Goal: Task Accomplishment & Management: Use online tool/utility

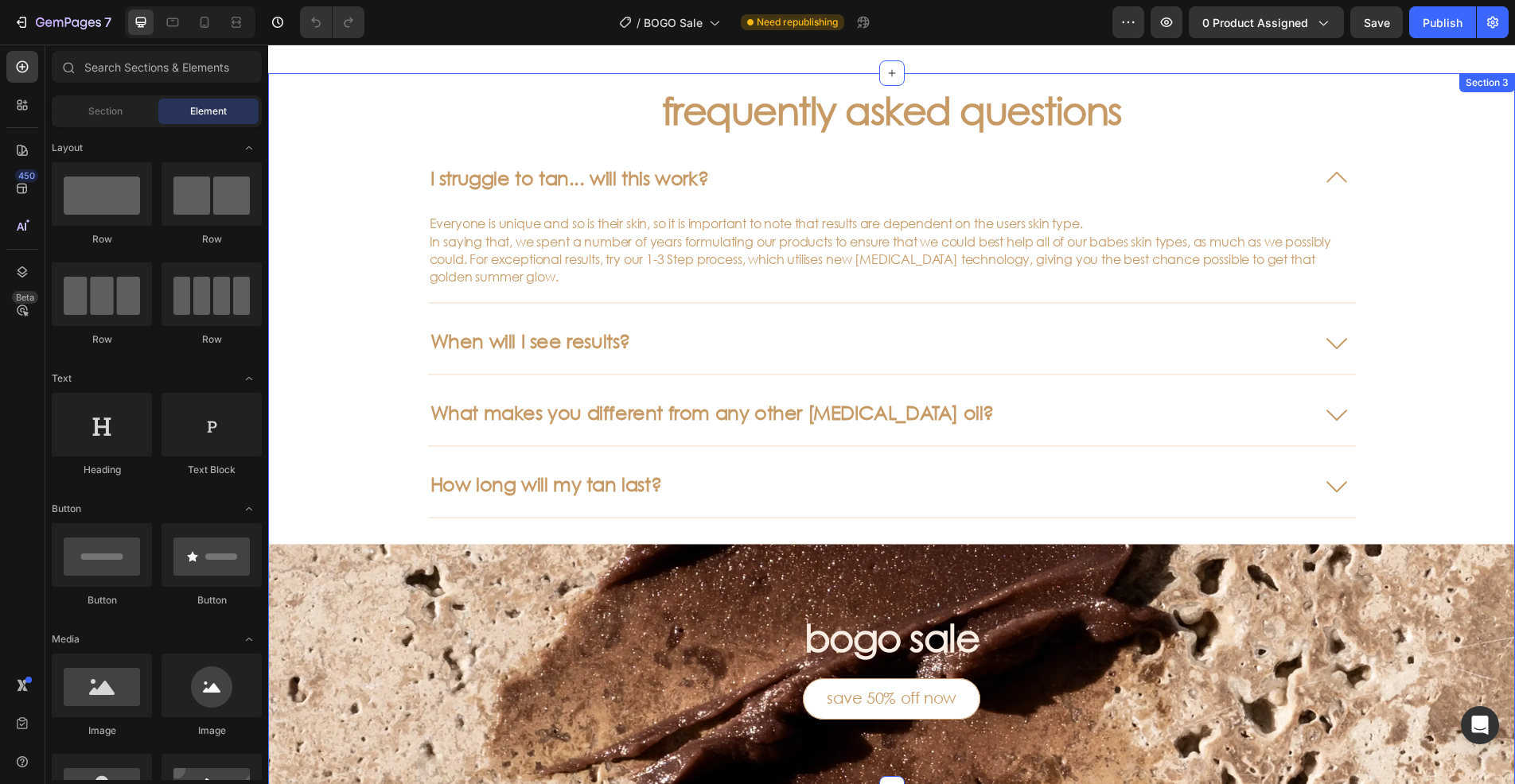
scroll to position [755, 0]
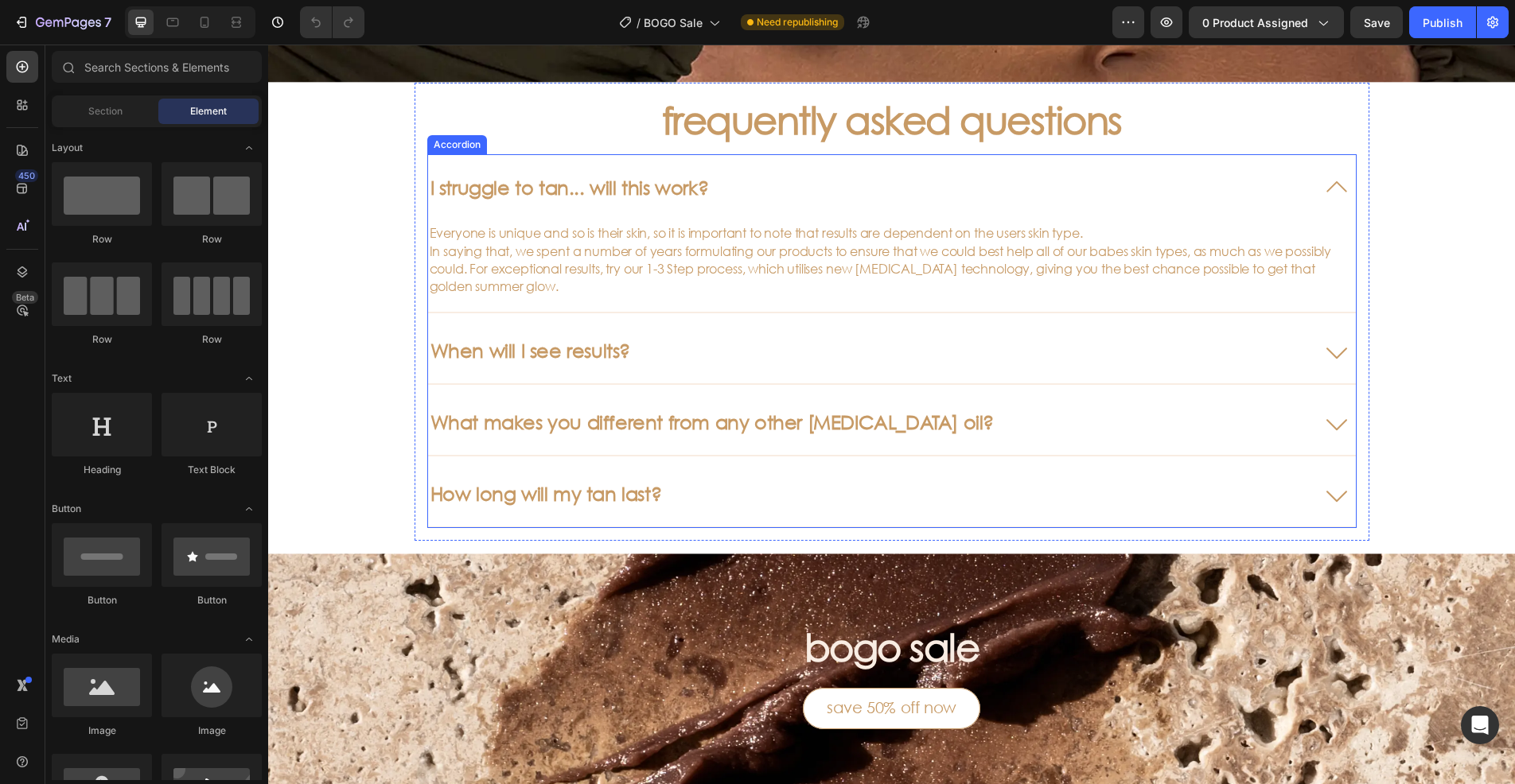
click at [1334, 486] on icon at bounding box center [1337, 494] width 39 height 38
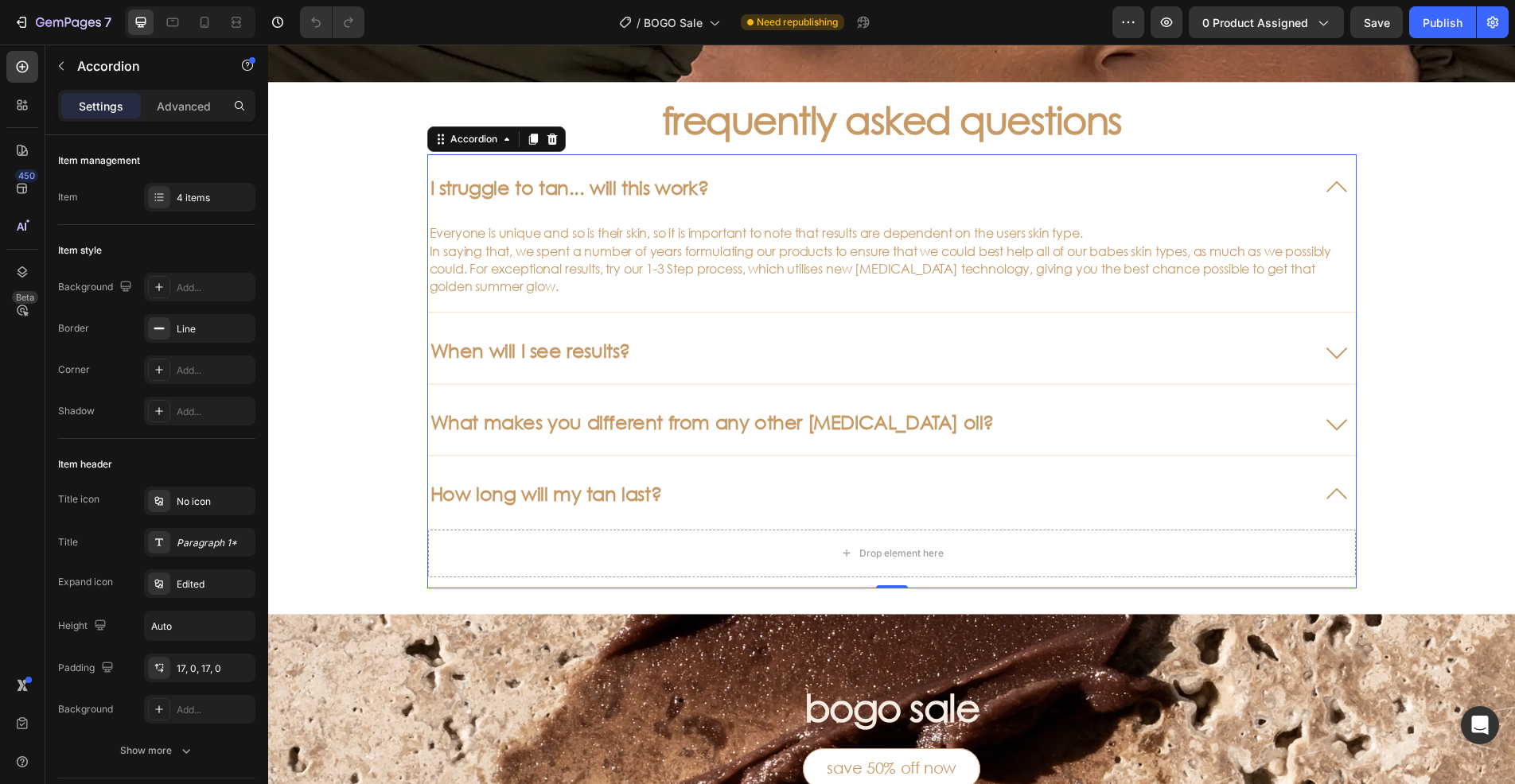
click at [1338, 486] on icon at bounding box center [1337, 494] width 39 height 38
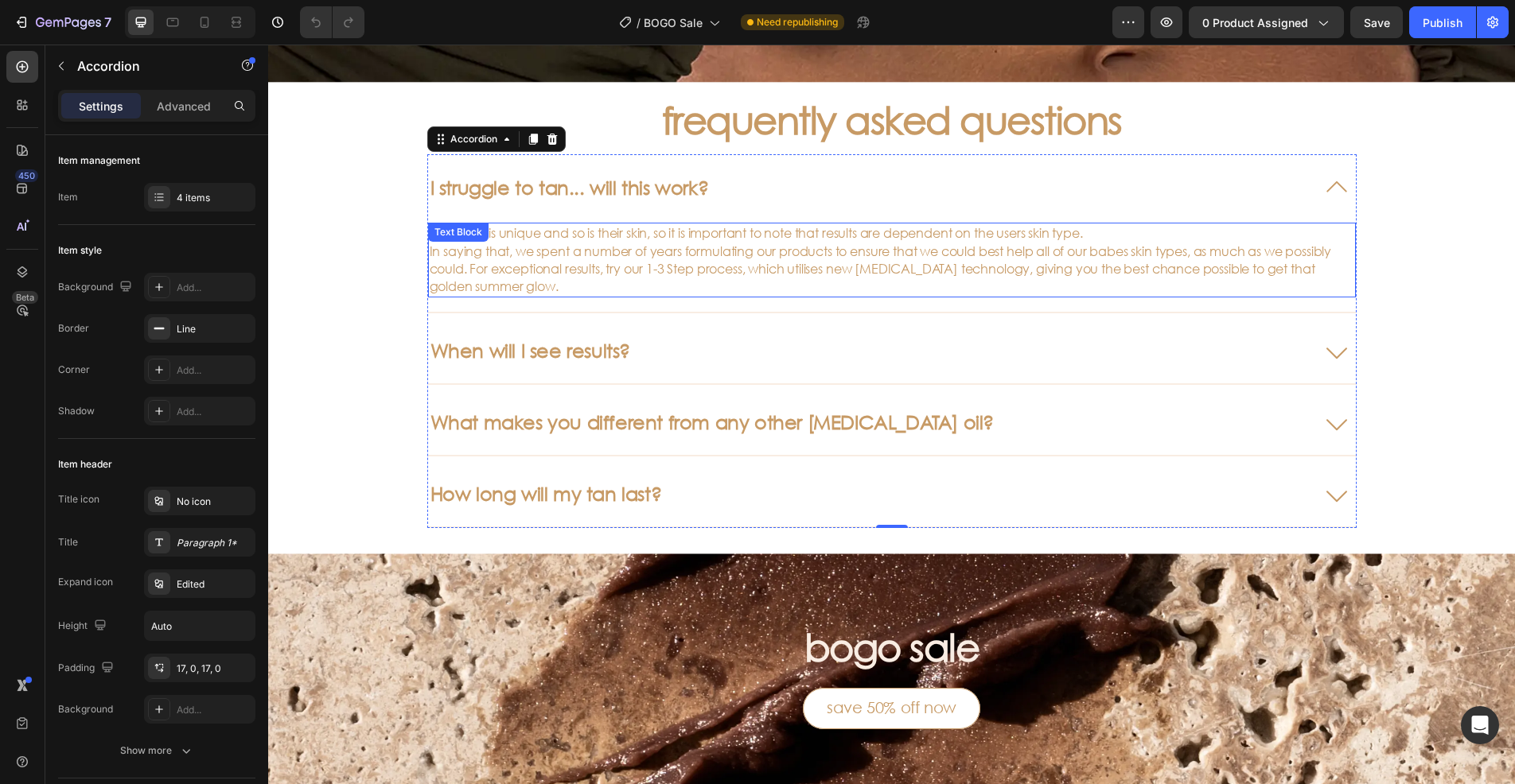
click at [1331, 257] on p "Everyone is unique and so is their skin, so it is important to note that result…" at bounding box center [891, 260] width 924 height 71
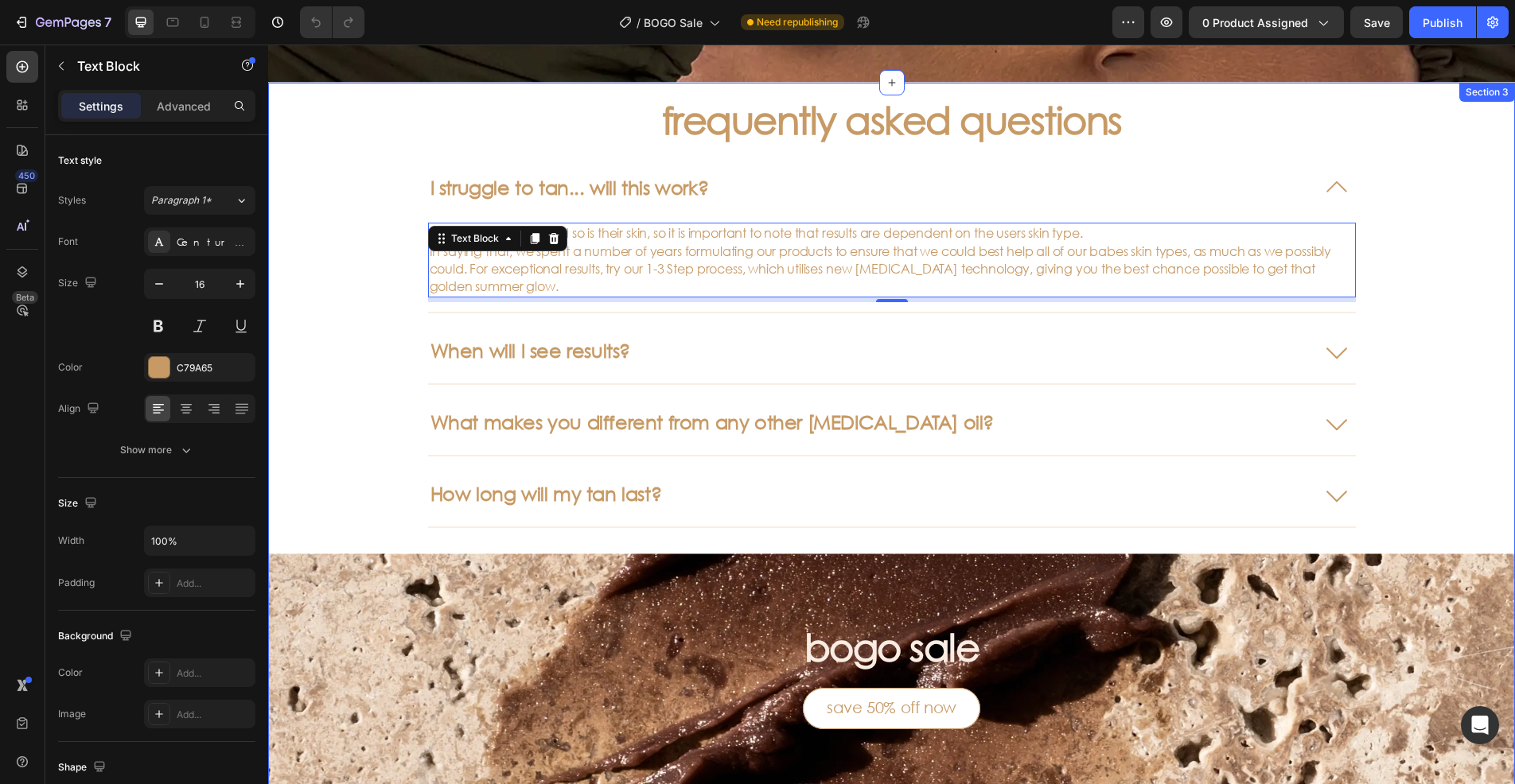
click at [335, 335] on div "frequently asked questions Heading I struggle to tan... will this work? Everyon…" at bounding box center [890, 440] width 1246 height 716
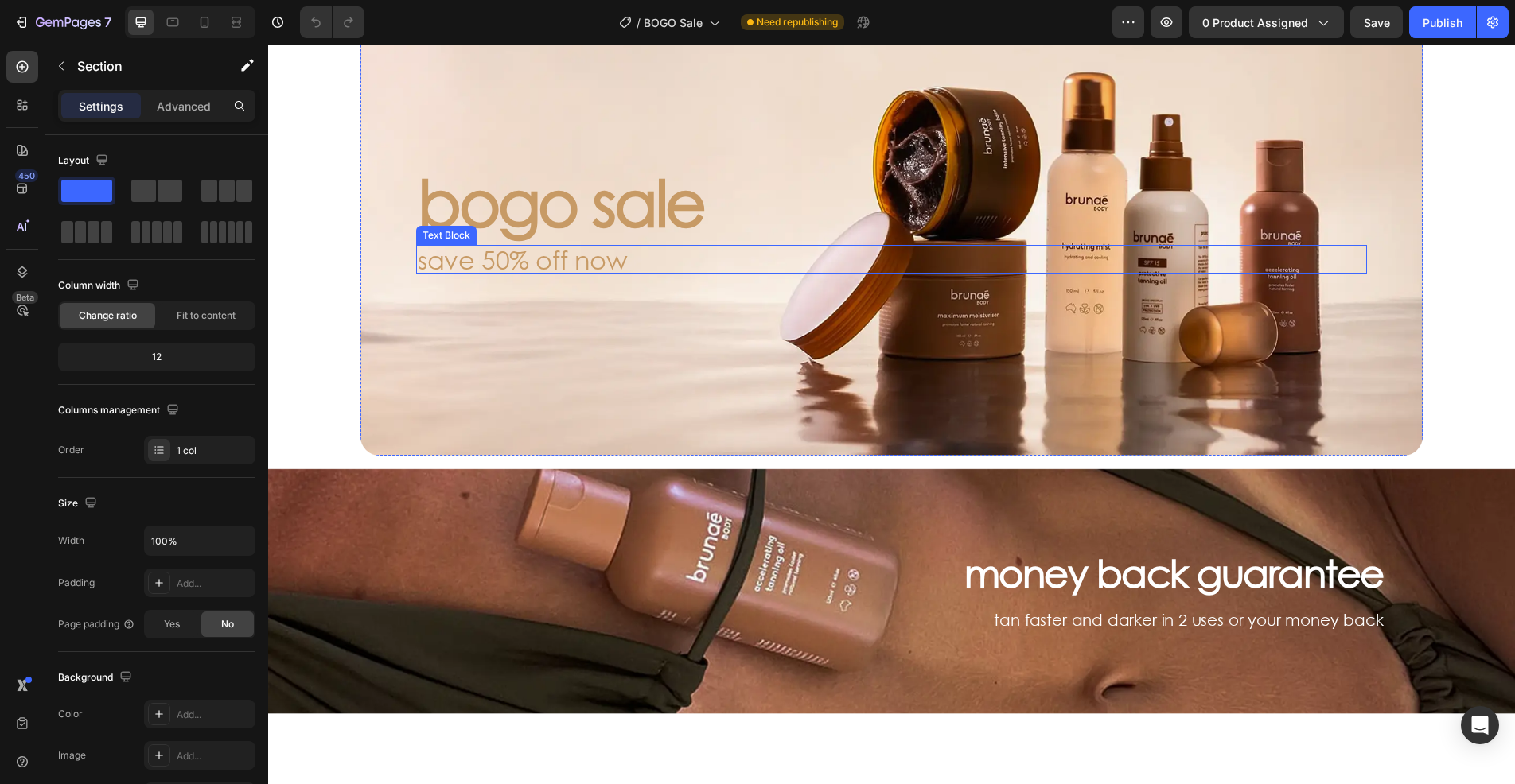
scroll to position [0, 0]
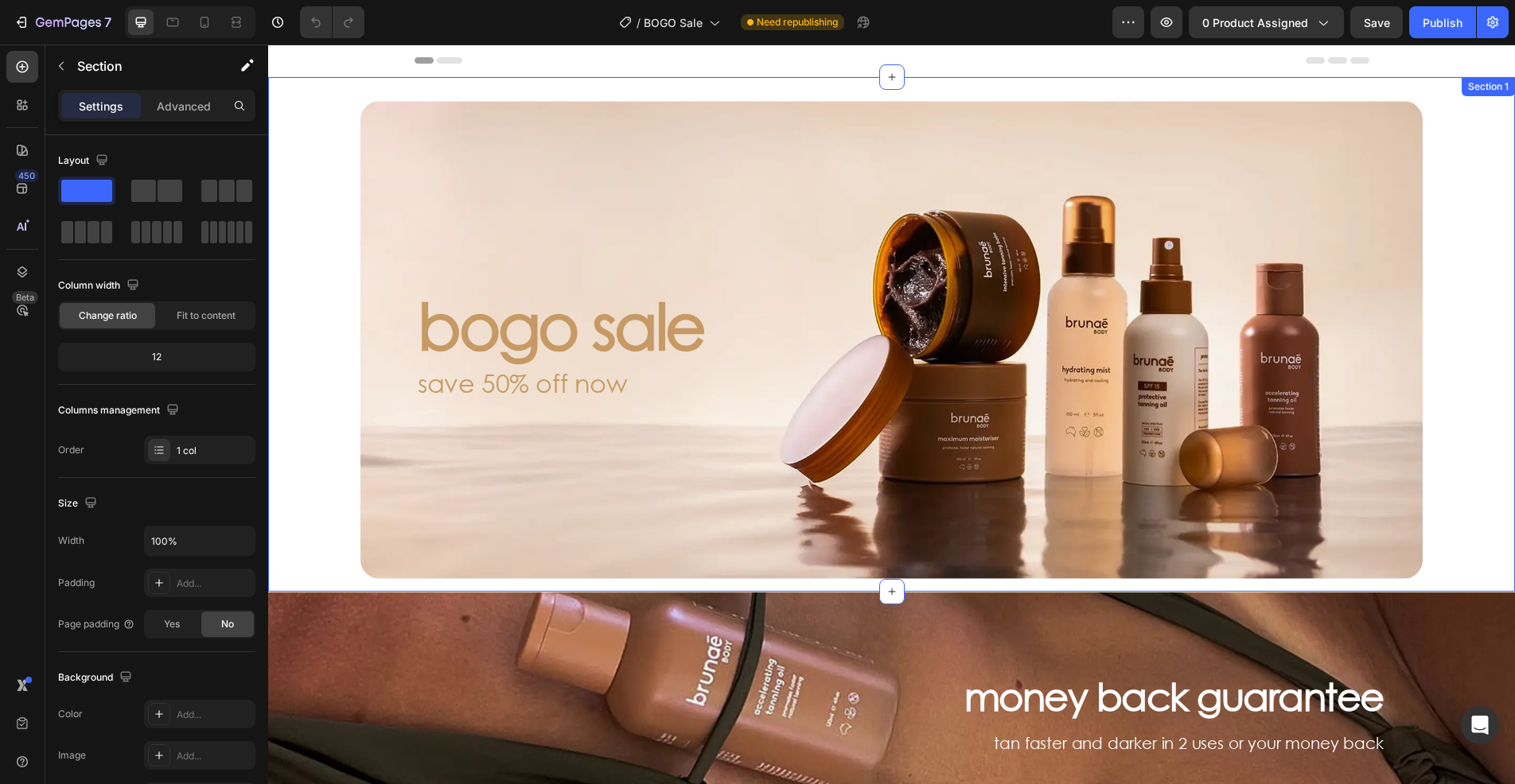
click at [304, 229] on div "bogo sale Heading save 50% off now Text Block Hero Banner Section 1" at bounding box center [890, 334] width 1246 height 515
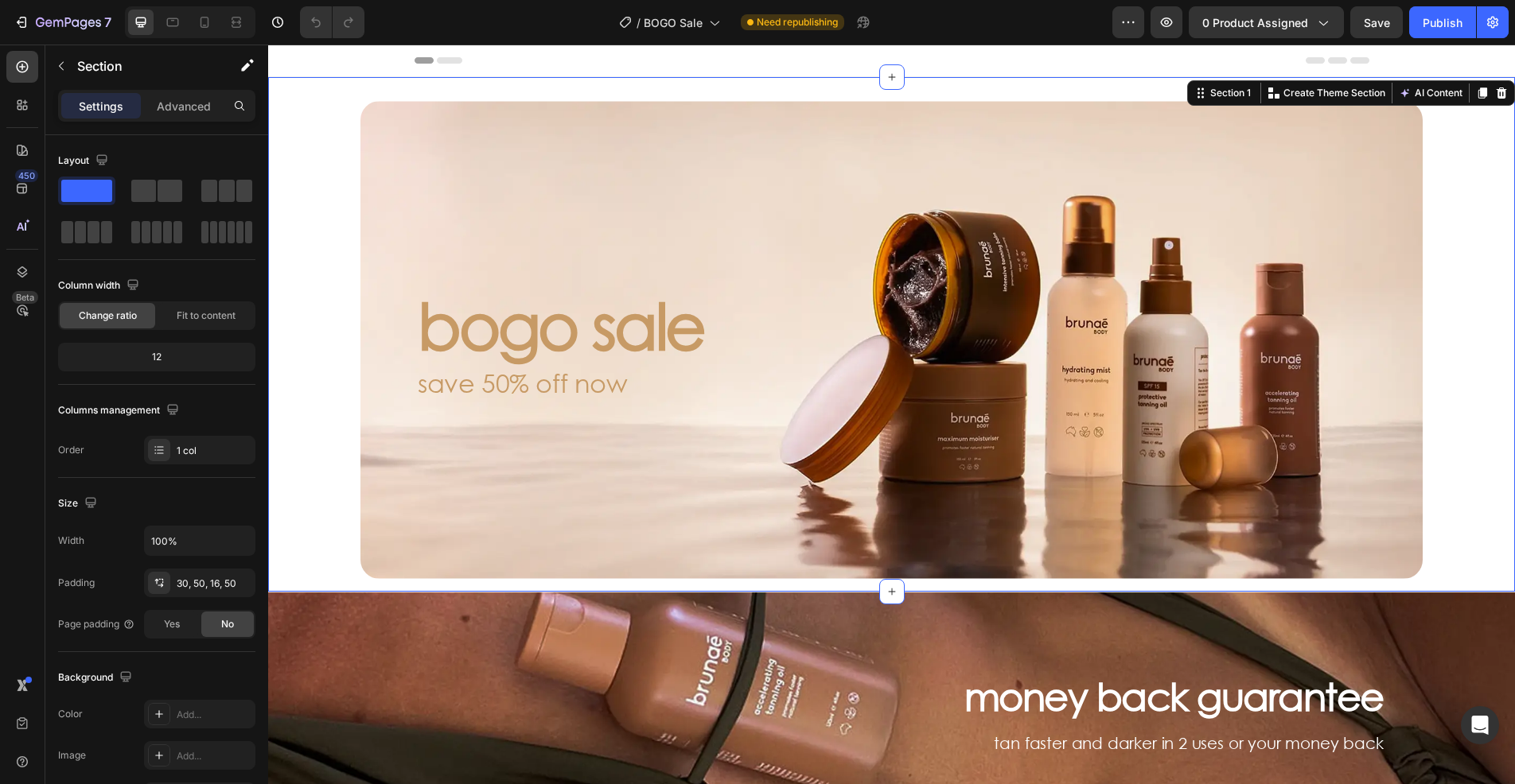
click at [295, 279] on div "bogo sale Heading save 50% off now Text Block Hero Banner Section 1 Create Them…" at bounding box center [890, 334] width 1246 height 515
click at [180, 107] on p "Advanced" at bounding box center [184, 106] width 54 height 17
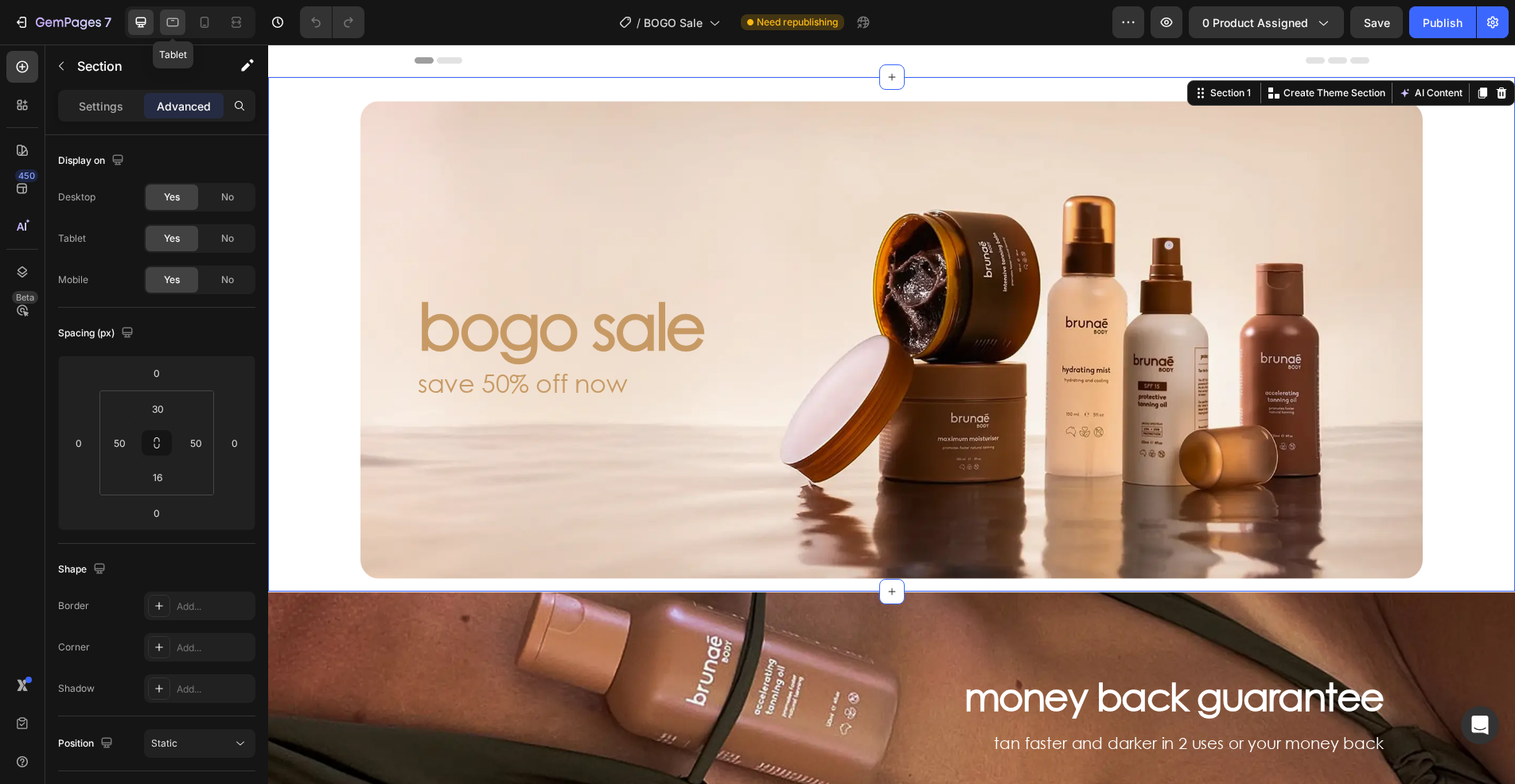
click at [170, 20] on icon at bounding box center [172, 22] width 16 height 16
type input "0"
type input "16"
type input "0"
type input "16"
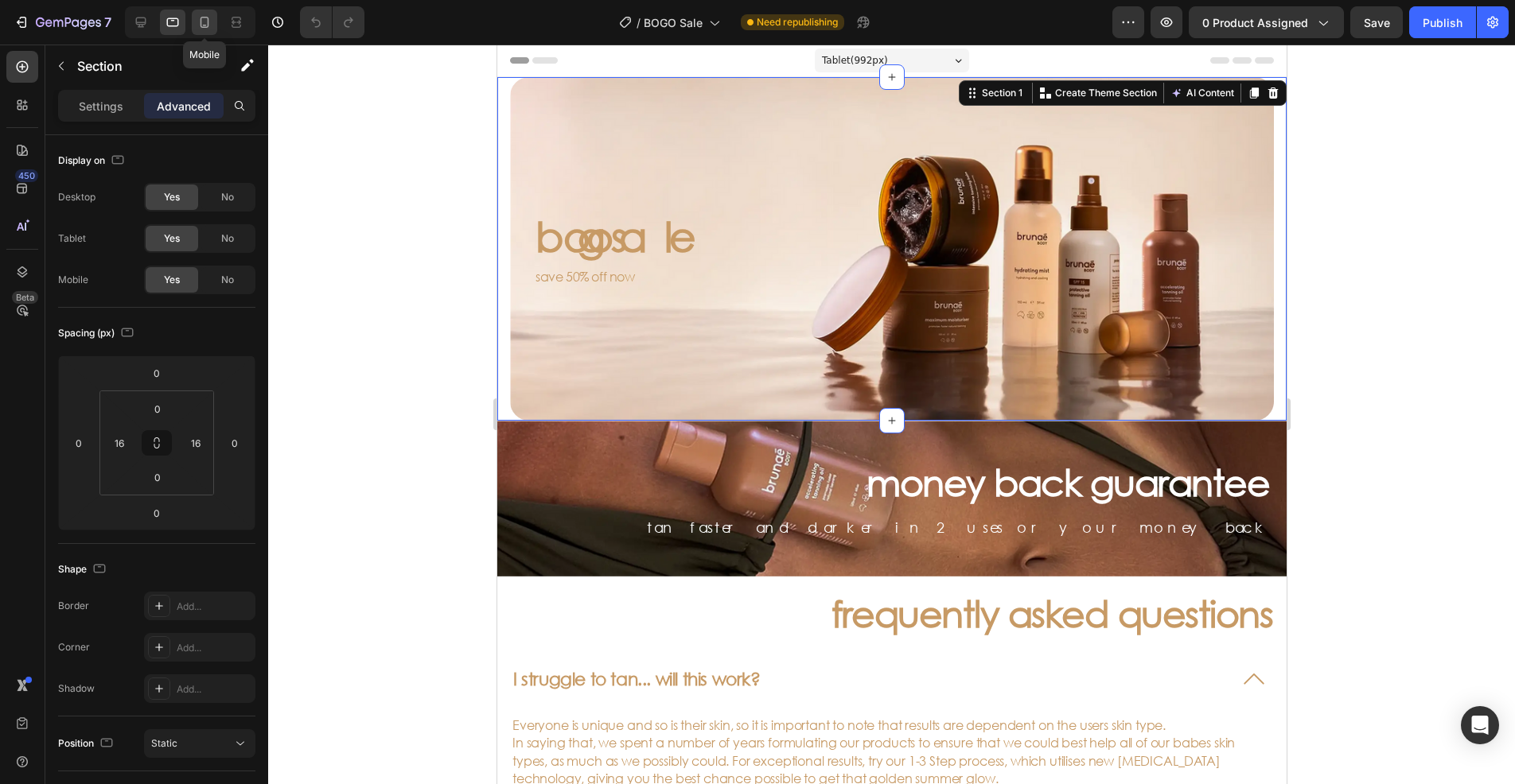
click at [196, 16] on icon at bounding box center [204, 22] width 16 height 16
type input "22"
type input "21"
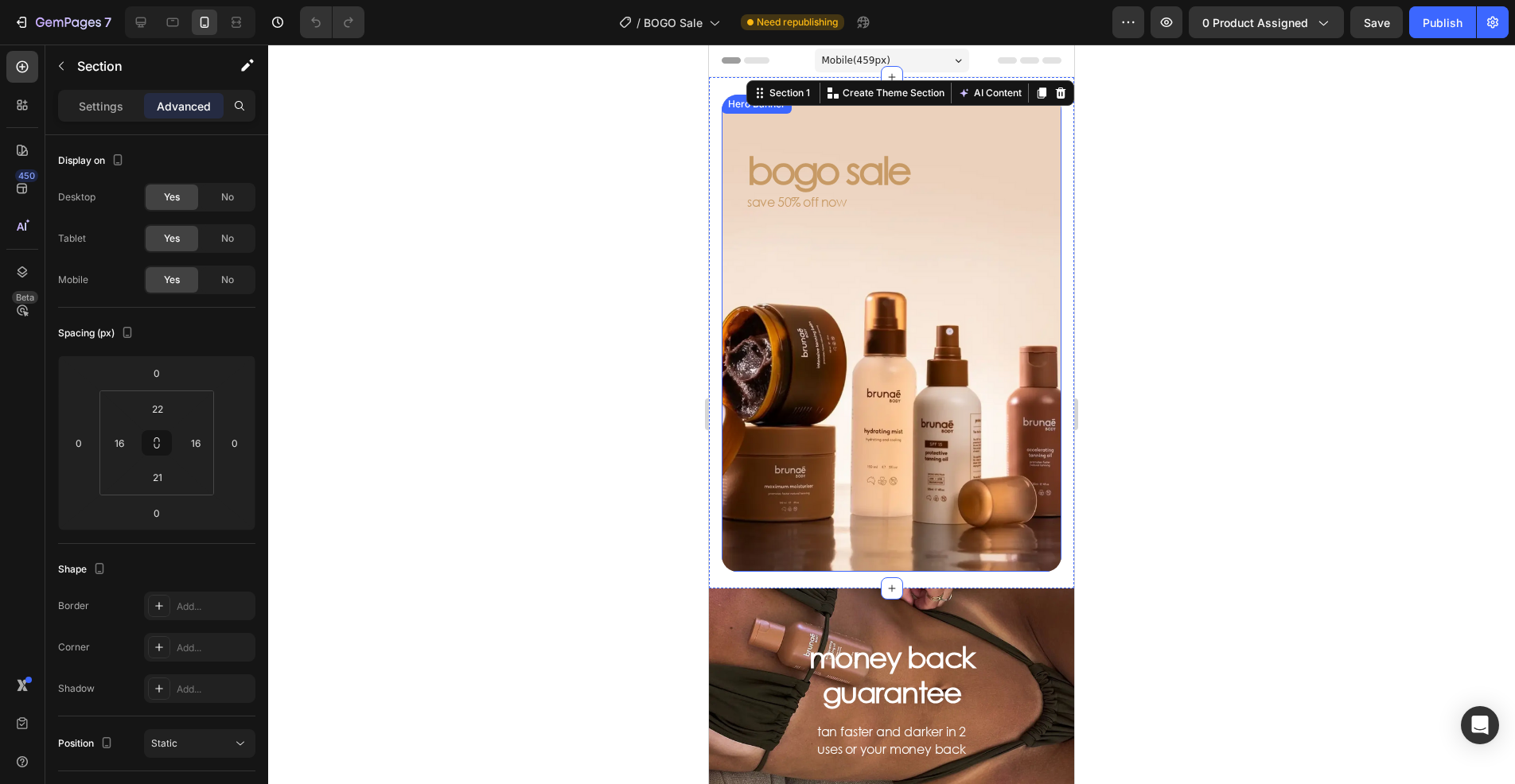
click at [876, 312] on div "Background Image" at bounding box center [891, 333] width 340 height 477
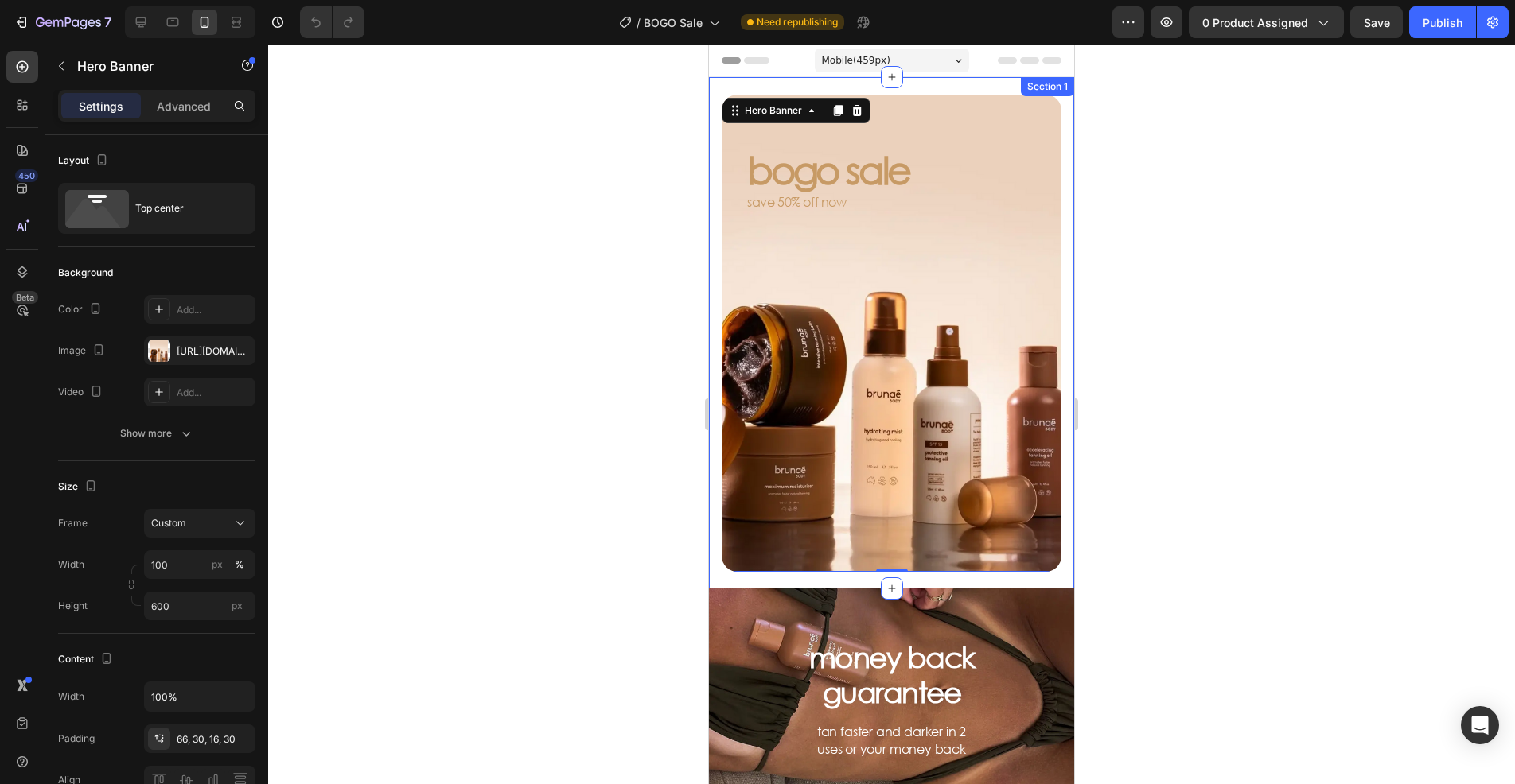
click at [718, 274] on div "bogo sale Heading save 50% off now Text Block Hero Banner 0 Section 1" at bounding box center [891, 332] width 365 height 512
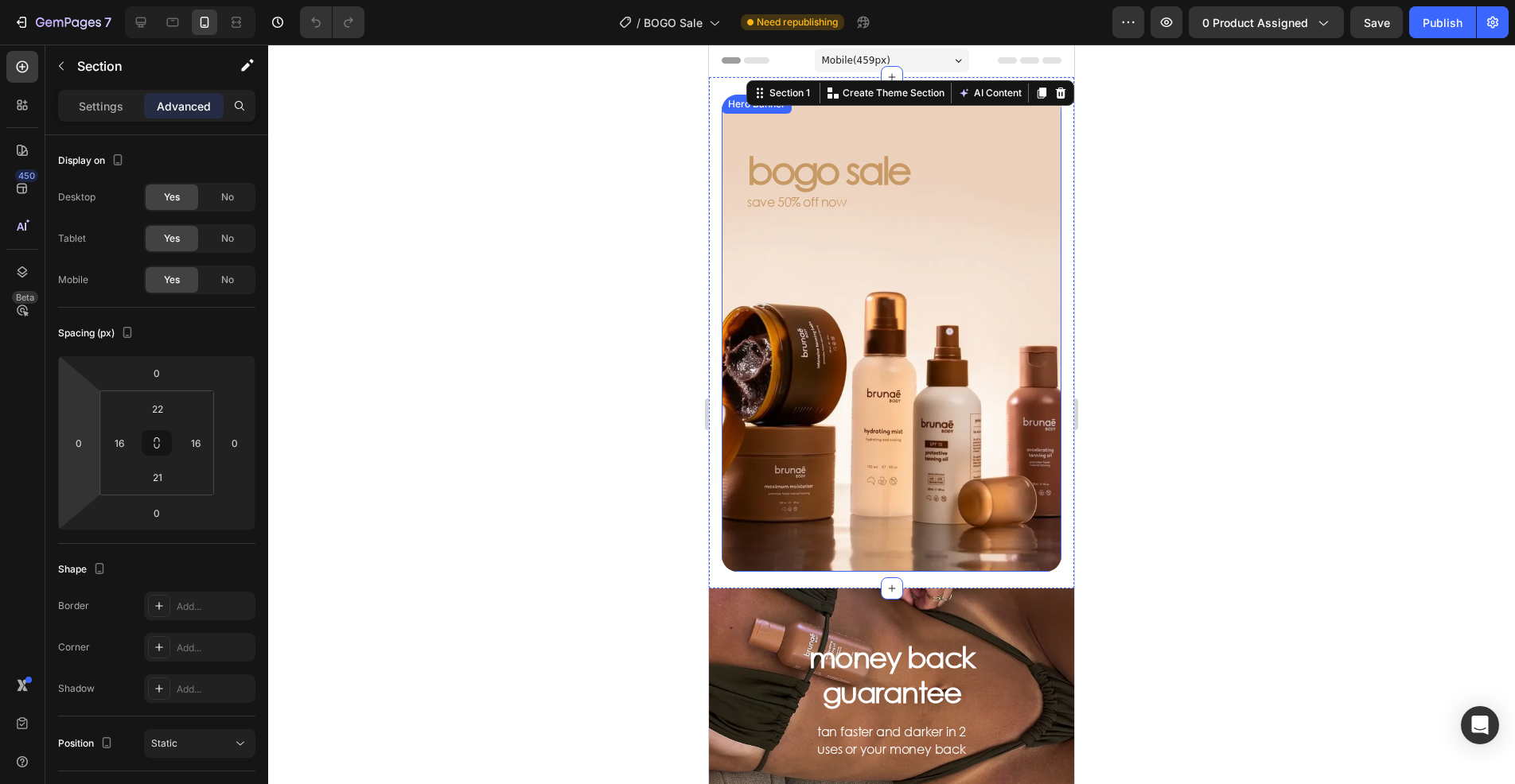
click at [734, 178] on div "bogo sale Heading save 50% off now Text Block" at bounding box center [891, 159] width 340 height 129
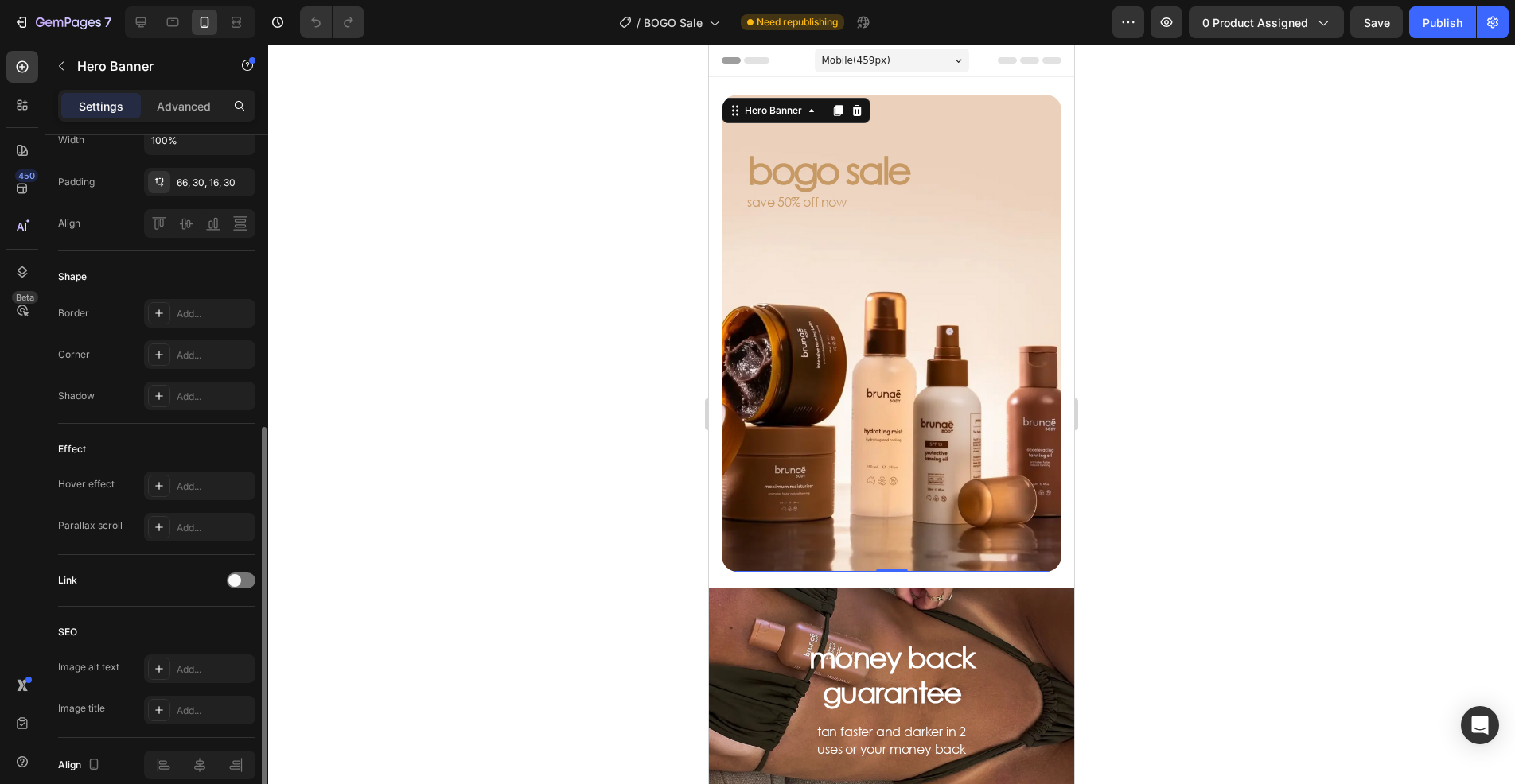
scroll to position [238, 0]
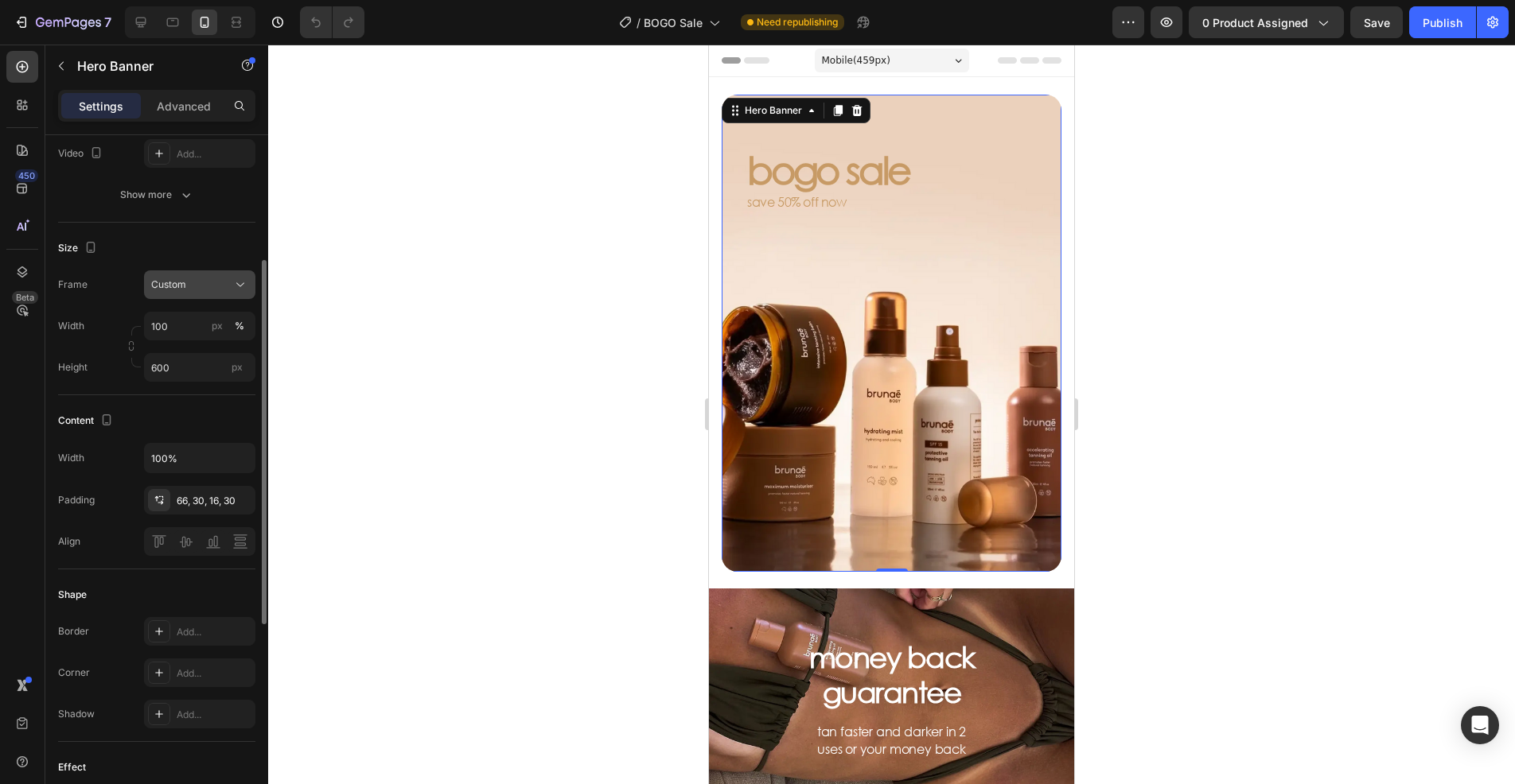
click at [209, 276] on button "Custom" at bounding box center [199, 284] width 112 height 28
click at [209, 315] on div "As banner source" at bounding box center [186, 323] width 128 height 28
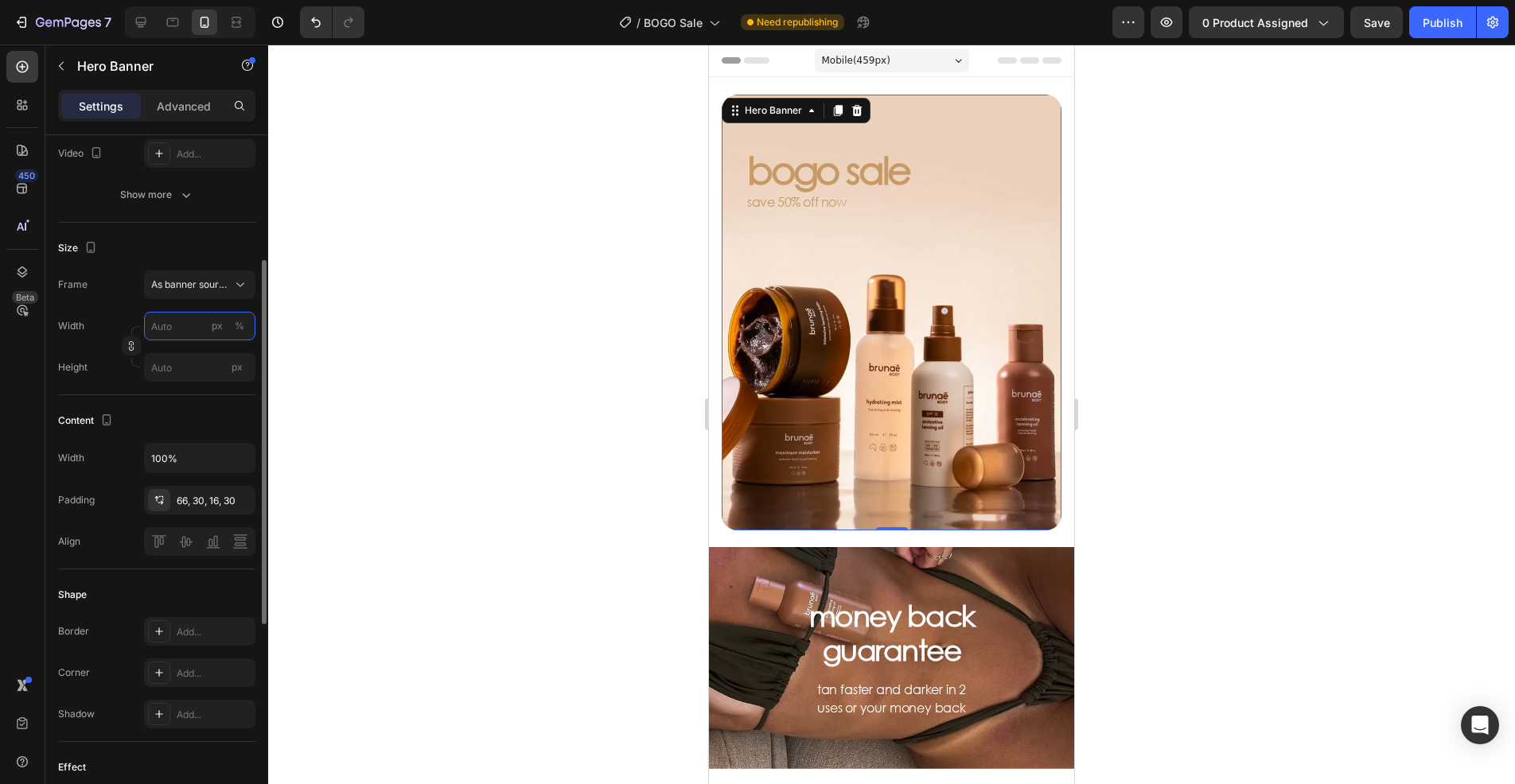
click at [174, 325] on input "px %" at bounding box center [199, 326] width 112 height 28
click at [207, 370] on p "Full 100%" at bounding box center [196, 363] width 92 height 14
type input "100"
click at [147, 28] on icon at bounding box center [140, 22] width 16 height 16
type input "1255"
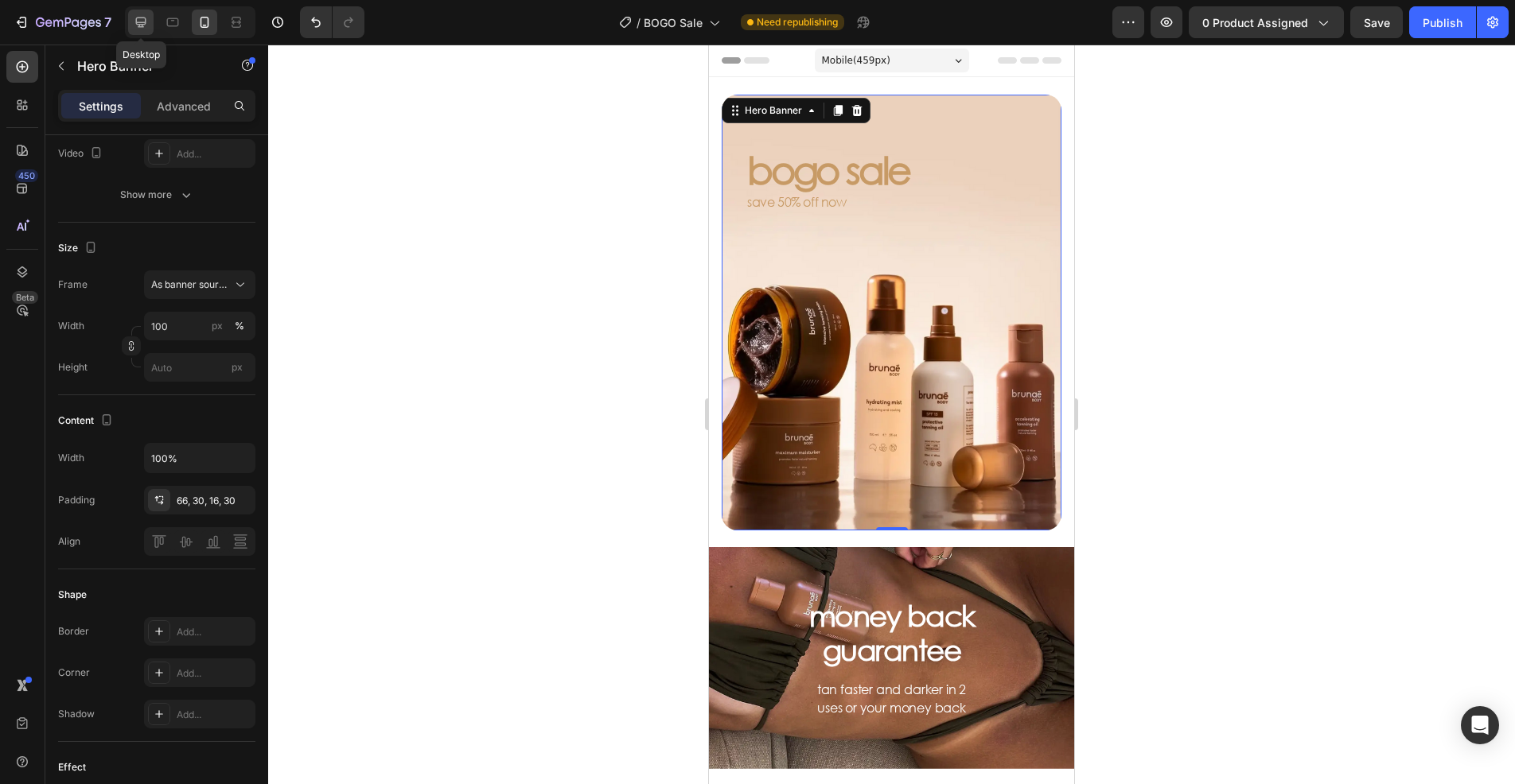
type input "1335"
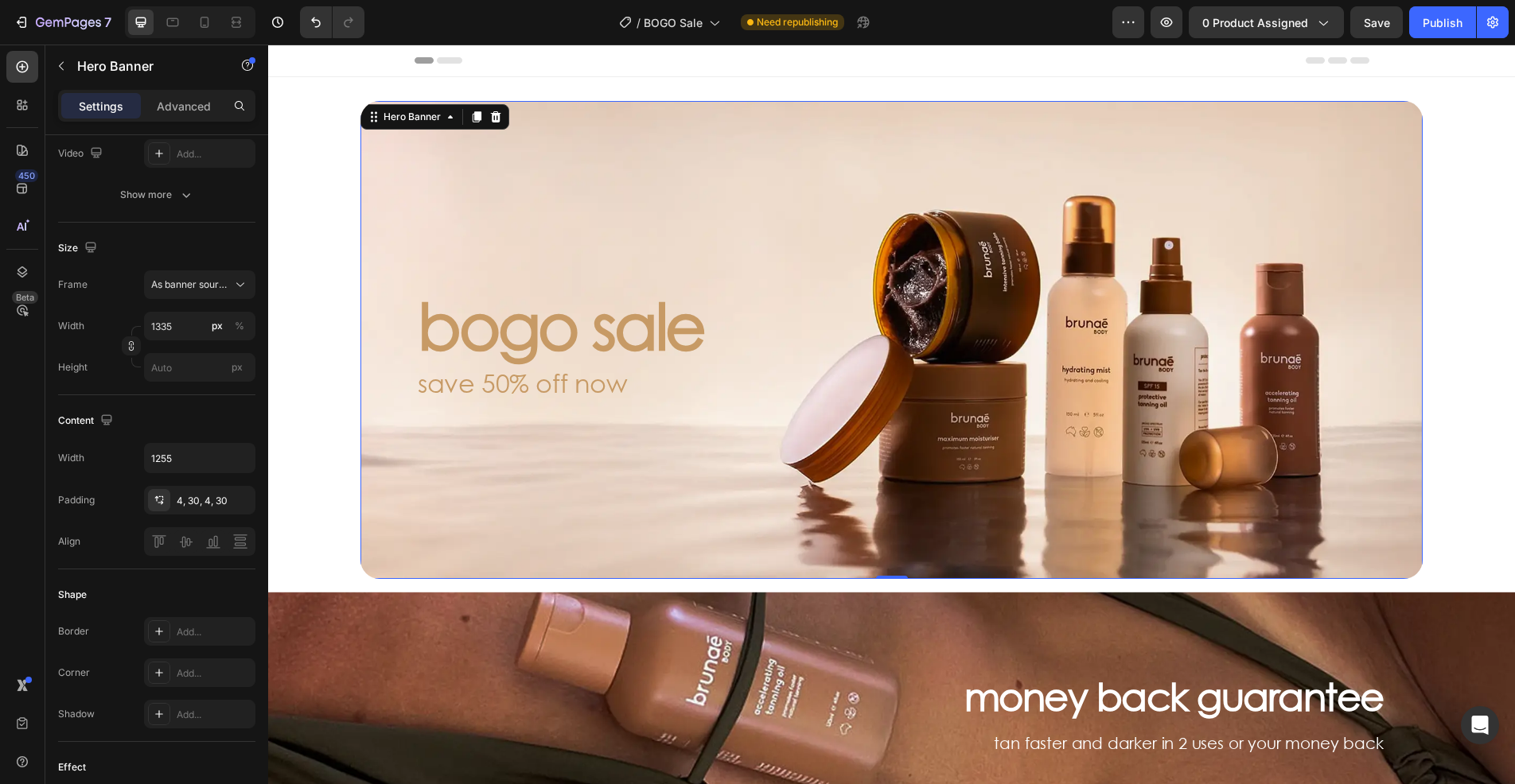
scroll to position [1, 0]
click at [312, 223] on div "bogo sale Heading save 50% off now Text Block Hero Banner 0" at bounding box center [891, 339] width 1167 height 478
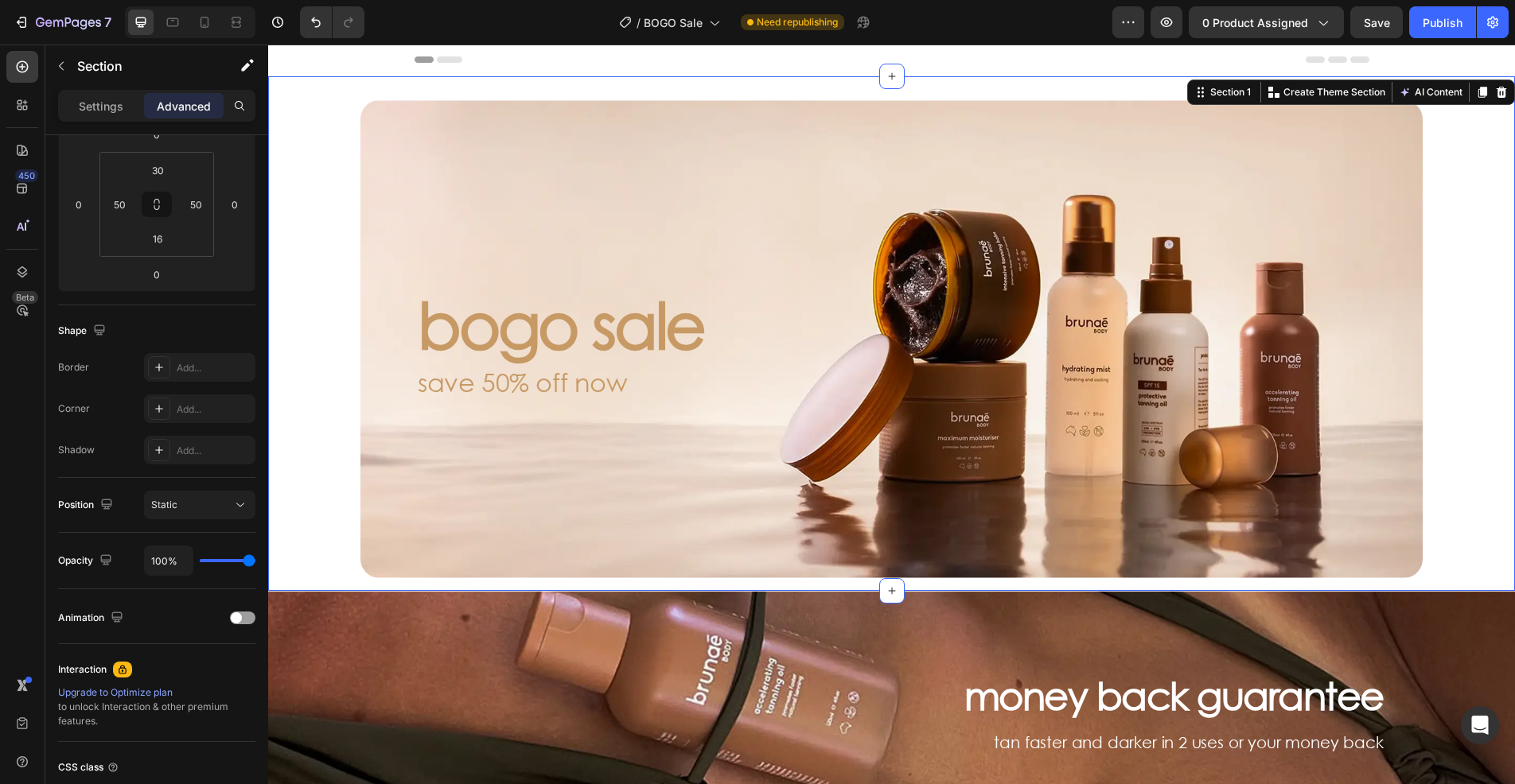
scroll to position [0, 0]
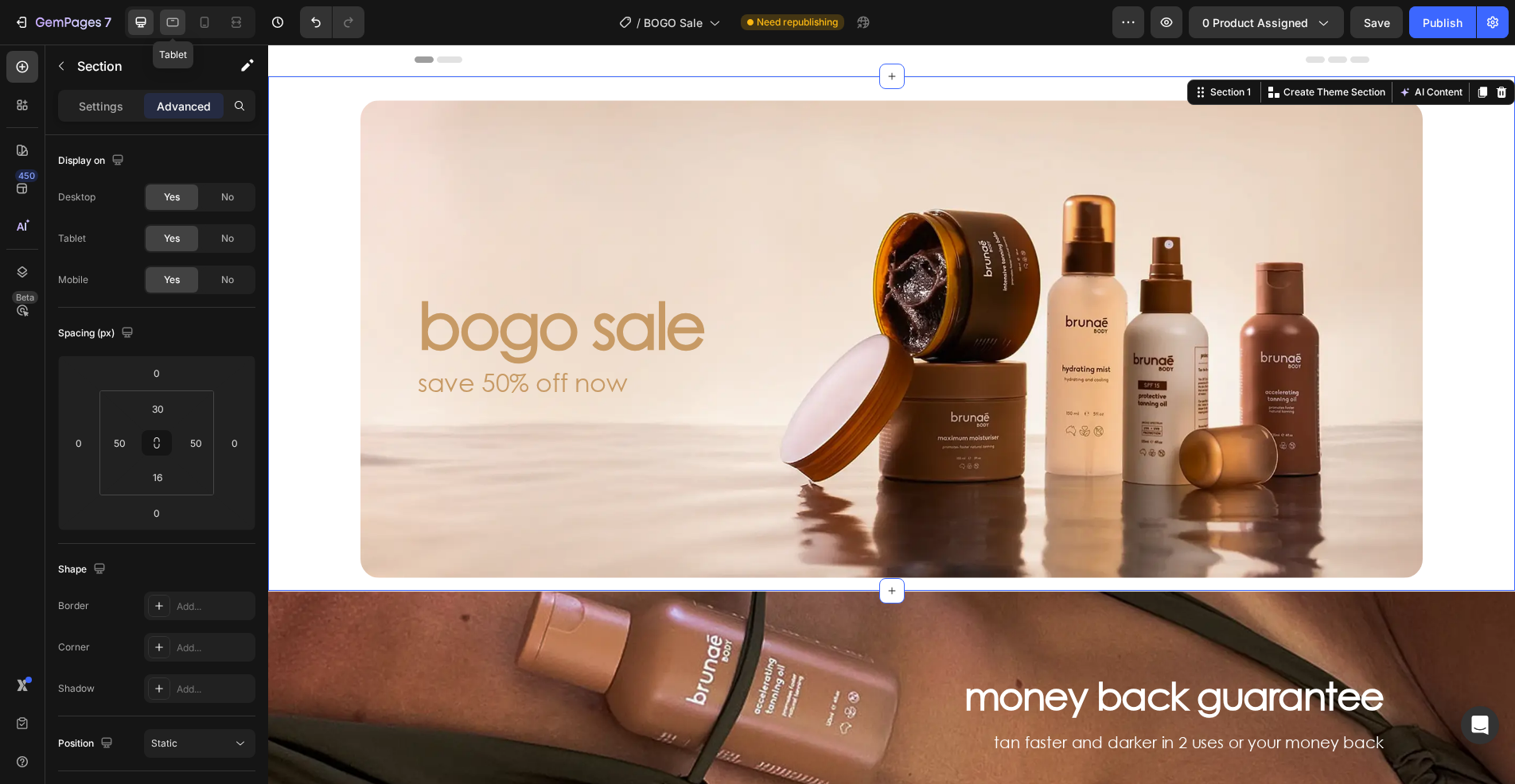
click at [183, 15] on div at bounding box center [172, 22] width 25 height 25
type input "0"
type input "16"
type input "0"
type input "16"
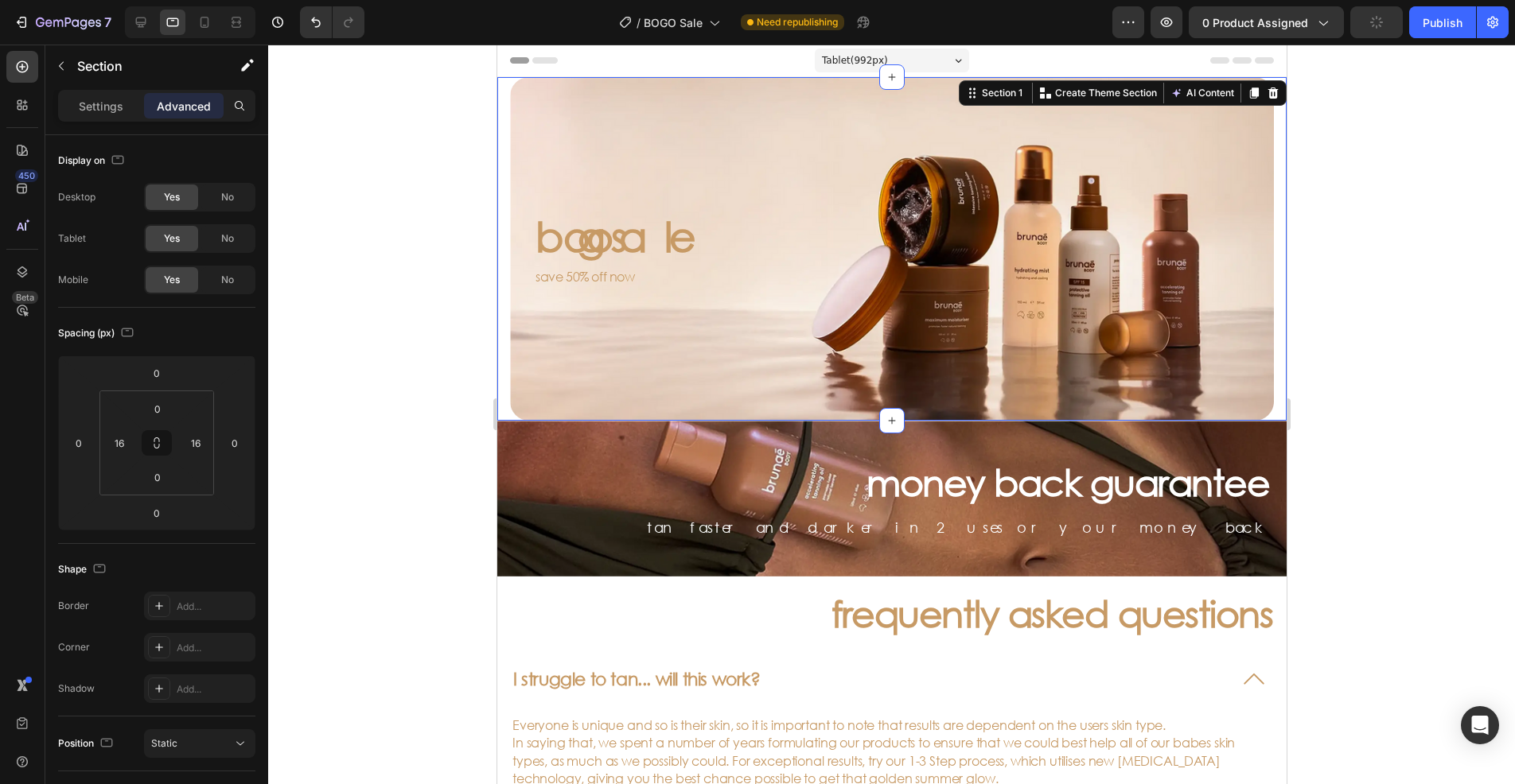
click at [502, 179] on div "bogo sale Heading save 50% off now Text Block Hero Banner Section 1 Create Them…" at bounding box center [891, 249] width 789 height 344
click at [148, 22] on icon at bounding box center [140, 22] width 16 height 16
type input "30"
type input "50"
type input "16"
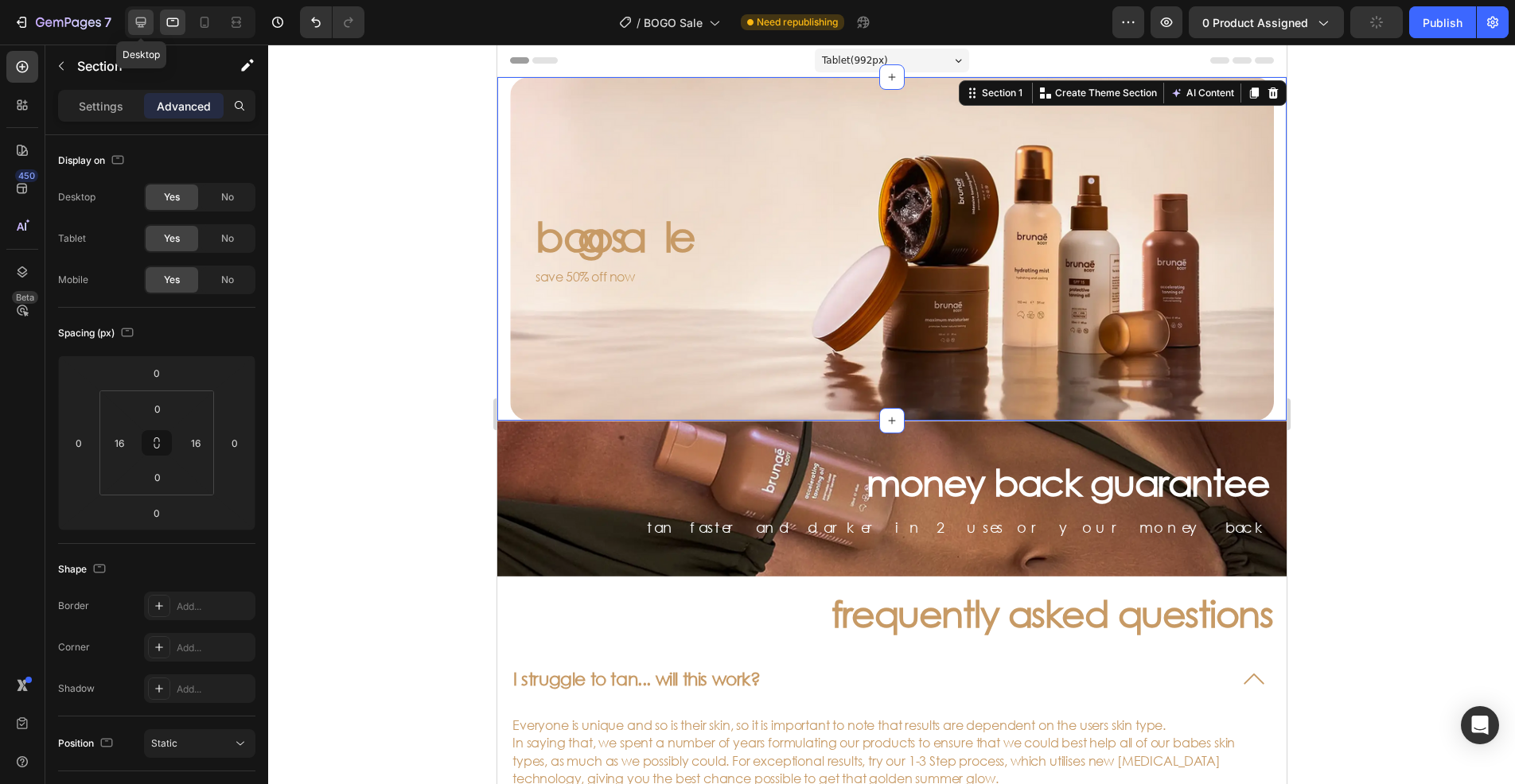
type input "50"
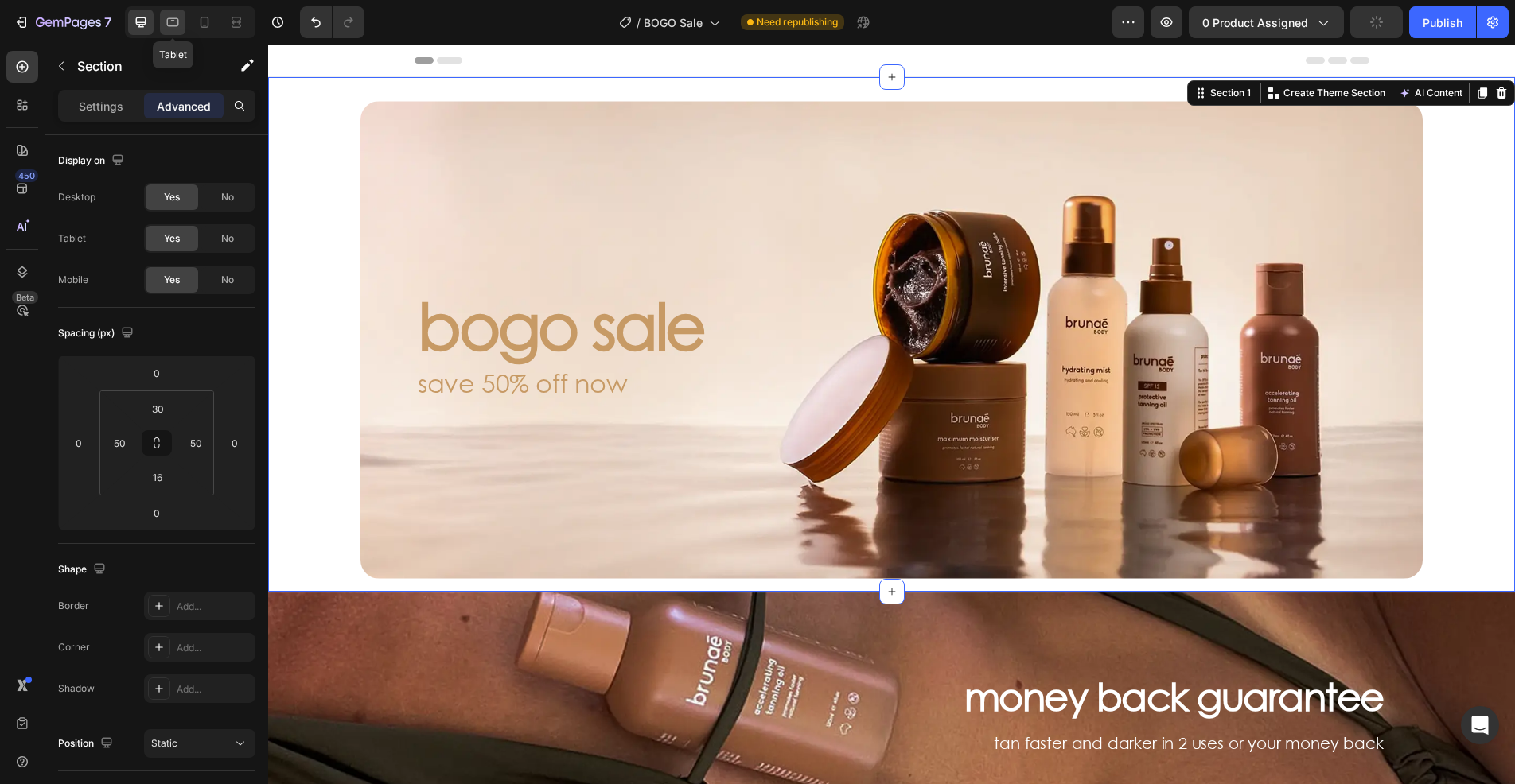
click at [165, 22] on icon at bounding box center [172, 22] width 16 height 16
type input "0"
type input "16"
type input "0"
type input "16"
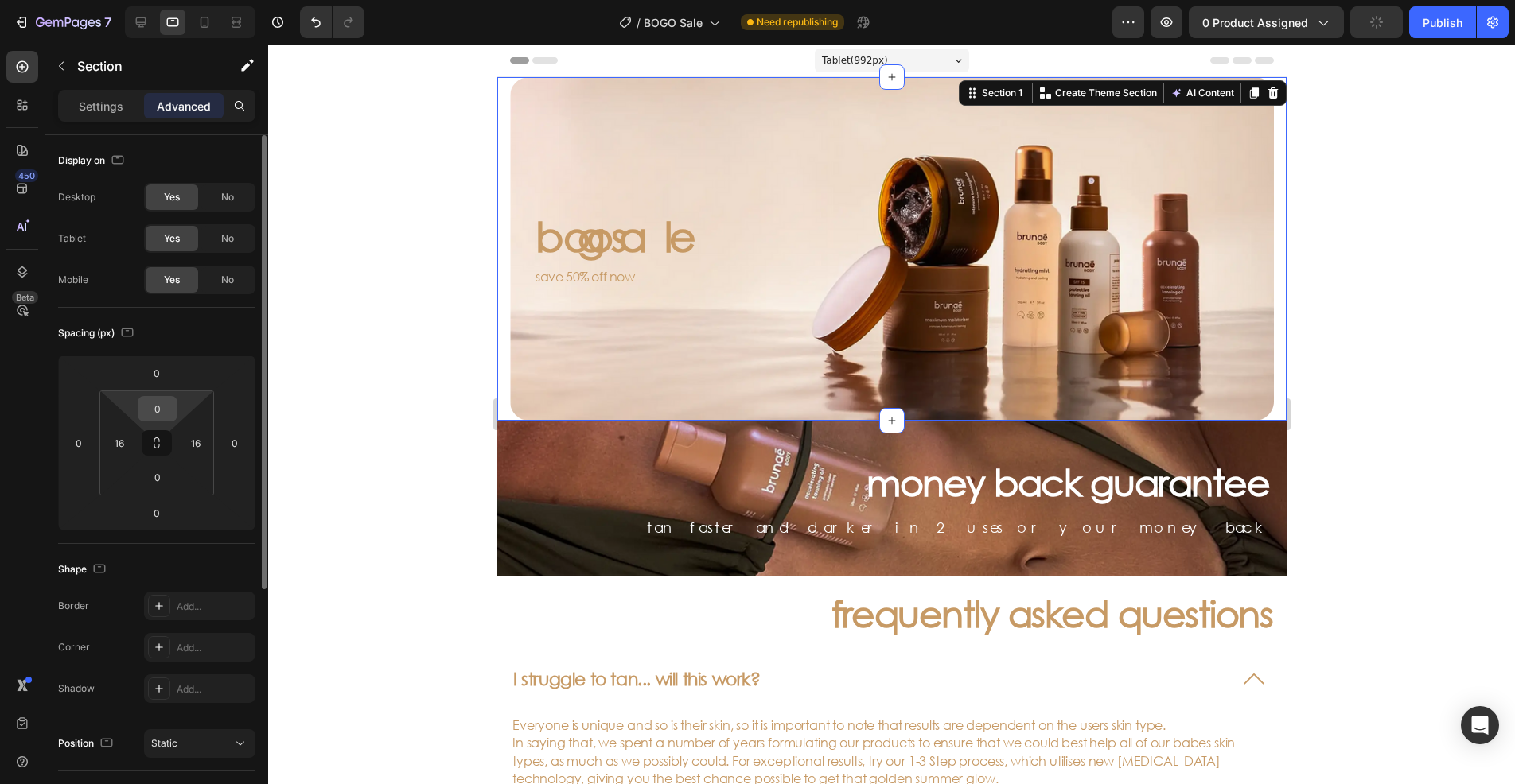
click at [162, 410] on input "0" at bounding box center [158, 408] width 32 height 23
click at [151, 409] on input "0" at bounding box center [158, 408] width 32 height 23
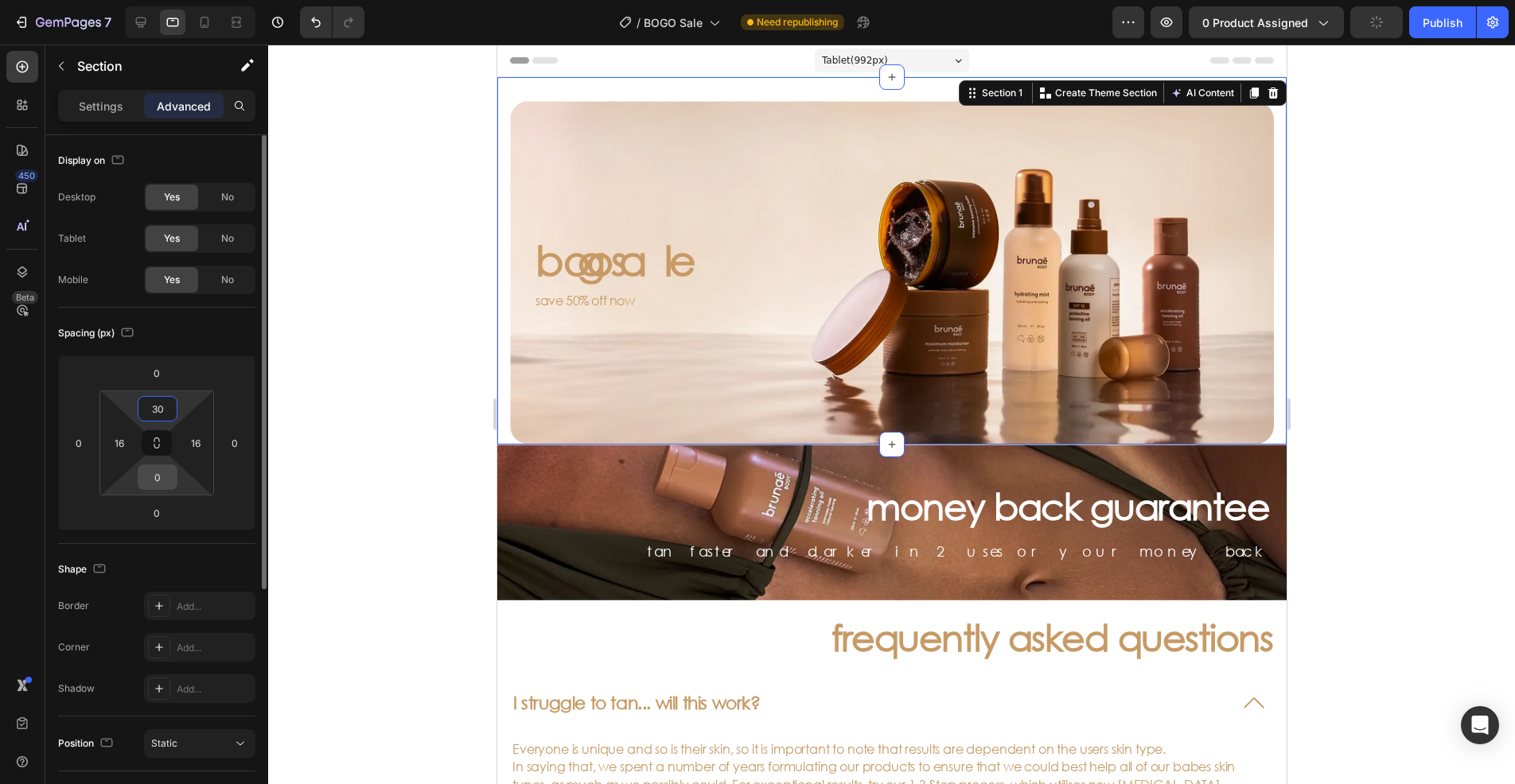
type input "30"
click at [166, 482] on input "0" at bounding box center [158, 476] width 32 height 23
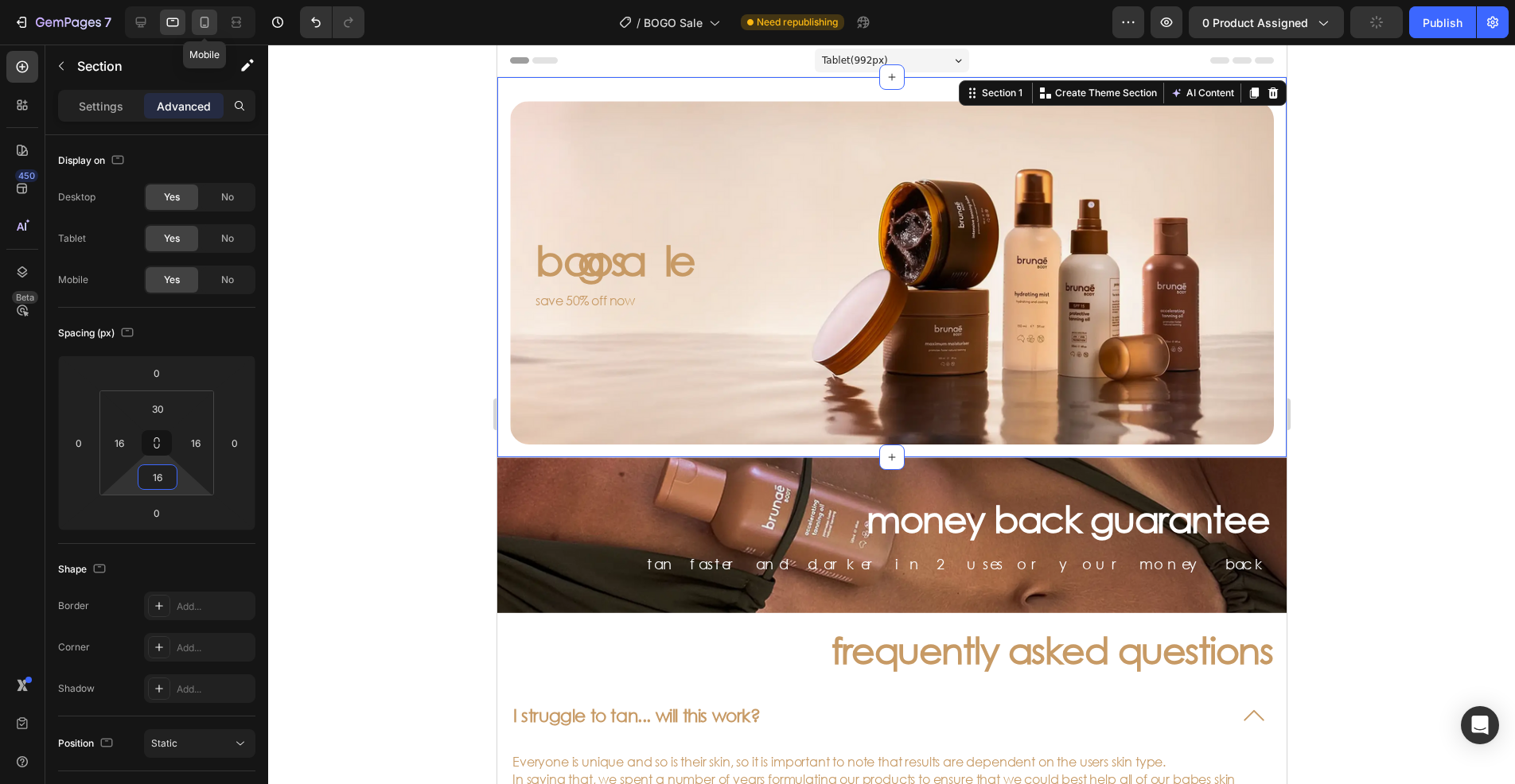
type input "16"
click at [204, 23] on icon at bounding box center [204, 22] width 16 height 16
type input "22"
type input "21"
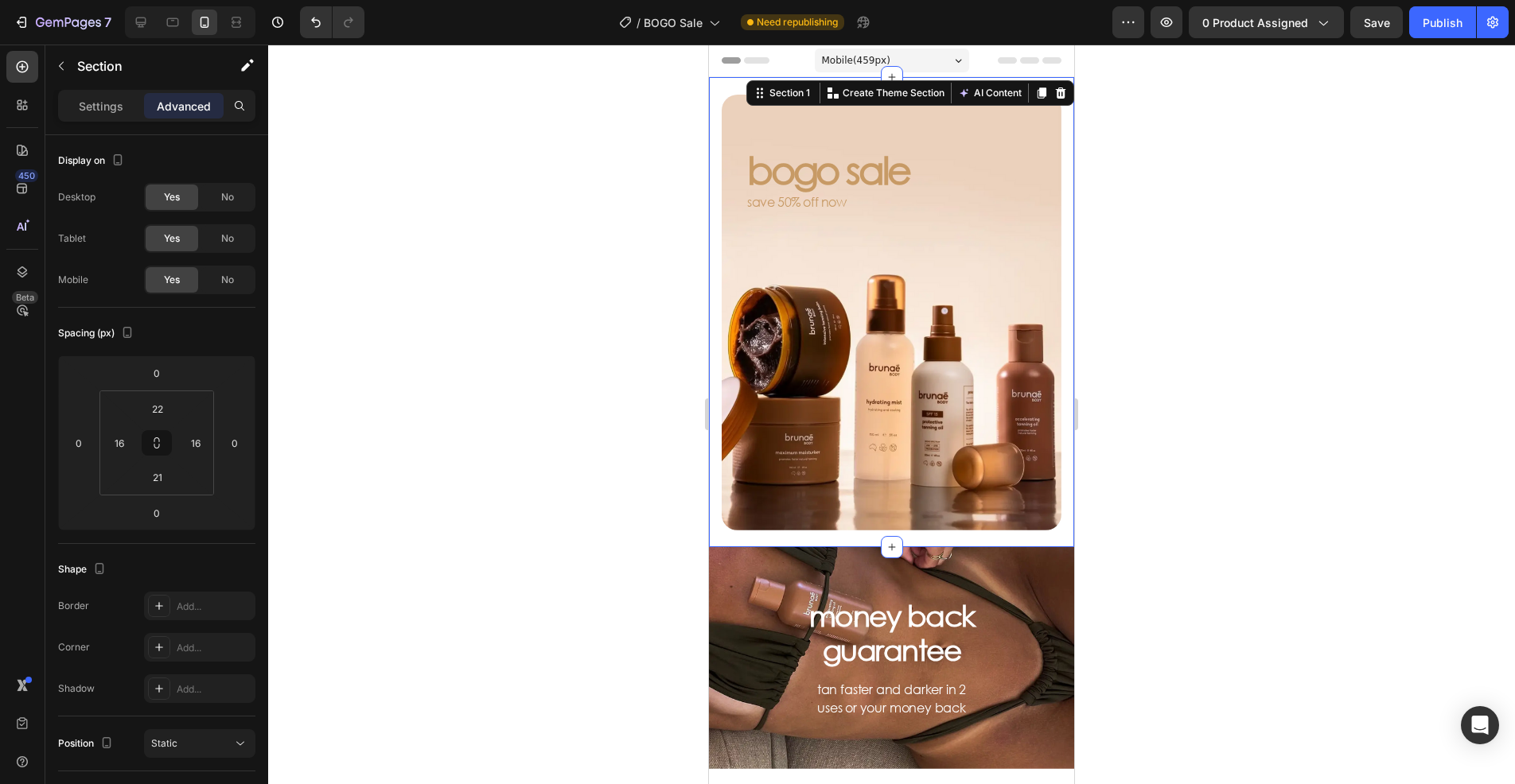
click at [713, 515] on div "bogo sale Heading save 50% off now Text Block Hero Banner Section 1 Create Them…" at bounding box center [891, 312] width 365 height 470
click at [166, 413] on input "22" at bounding box center [158, 408] width 32 height 23
type input "21"
drag, startPoint x: 364, startPoint y: 384, endPoint x: 392, endPoint y: 387, distance: 28.2
click at [364, 383] on div at bounding box center [890, 414] width 1246 height 740
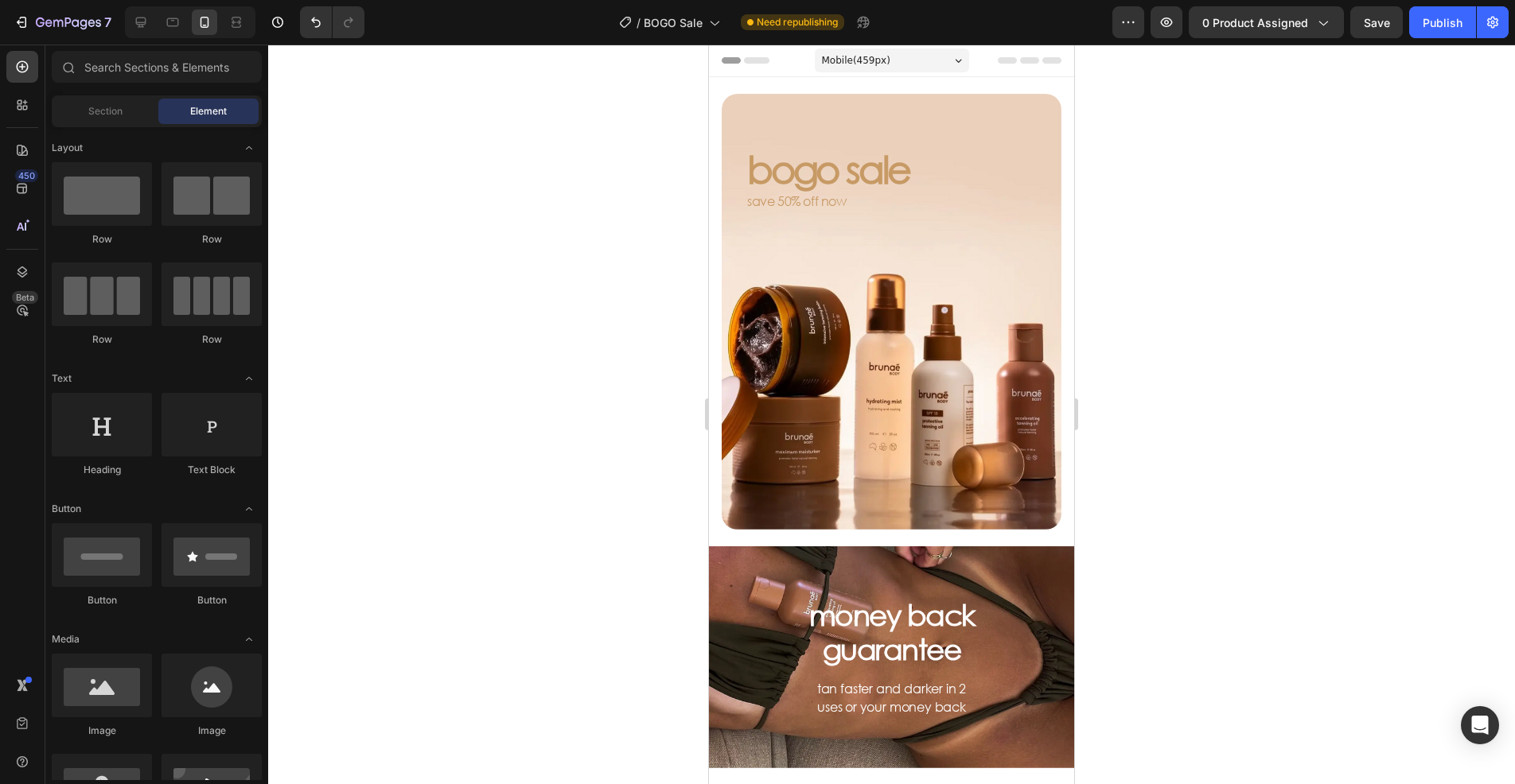
drag, startPoint x: 466, startPoint y: 389, endPoint x: 517, endPoint y: 332, distance: 76.5
click at [465, 386] on div at bounding box center [890, 414] width 1246 height 740
click at [808, 161] on h2 "bogo sale" at bounding box center [891, 169] width 292 height 45
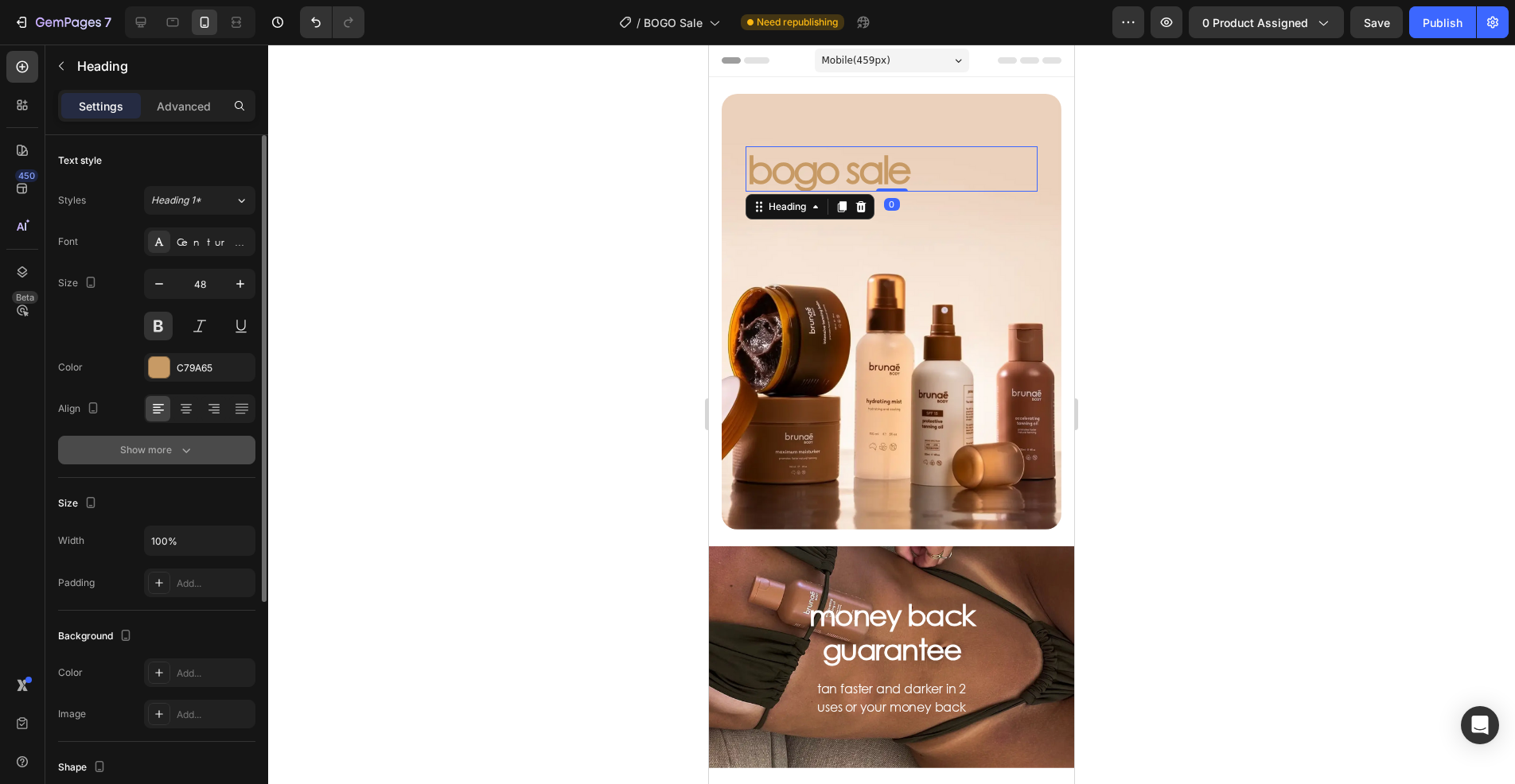
click at [196, 458] on button "Show more" at bounding box center [157, 450] width 197 height 28
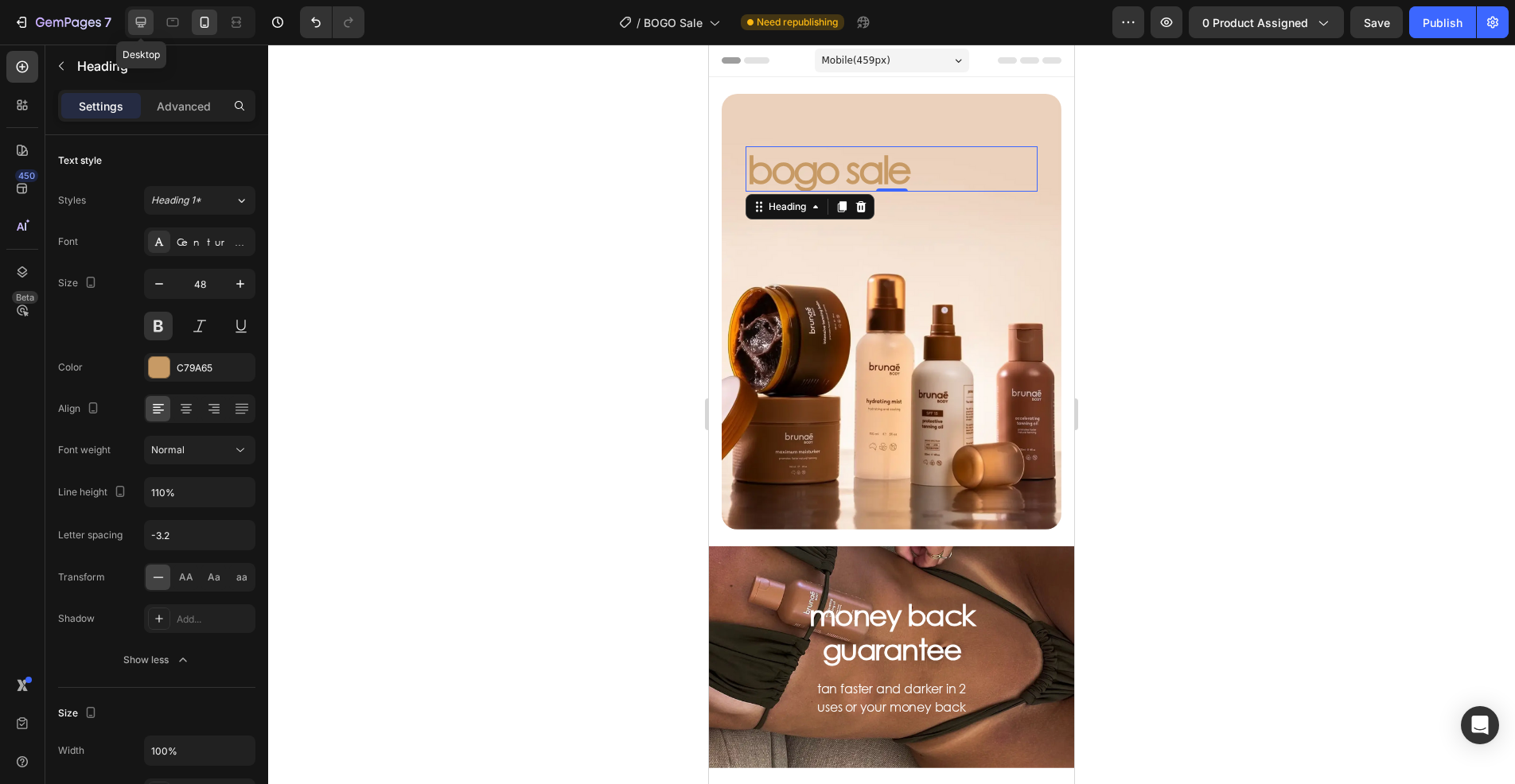
click at [134, 21] on icon at bounding box center [140, 22] width 16 height 16
type input "80"
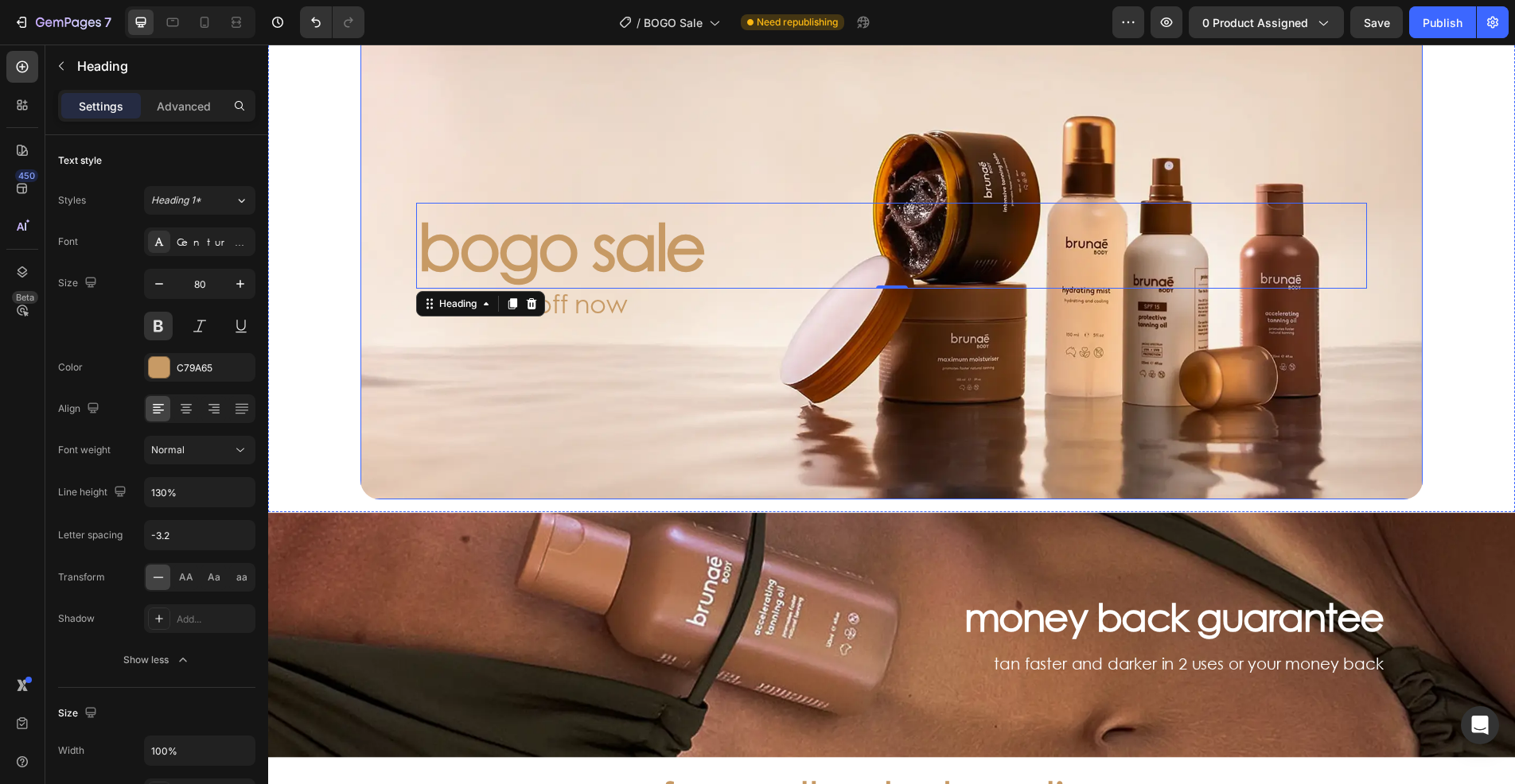
scroll to position [182, 0]
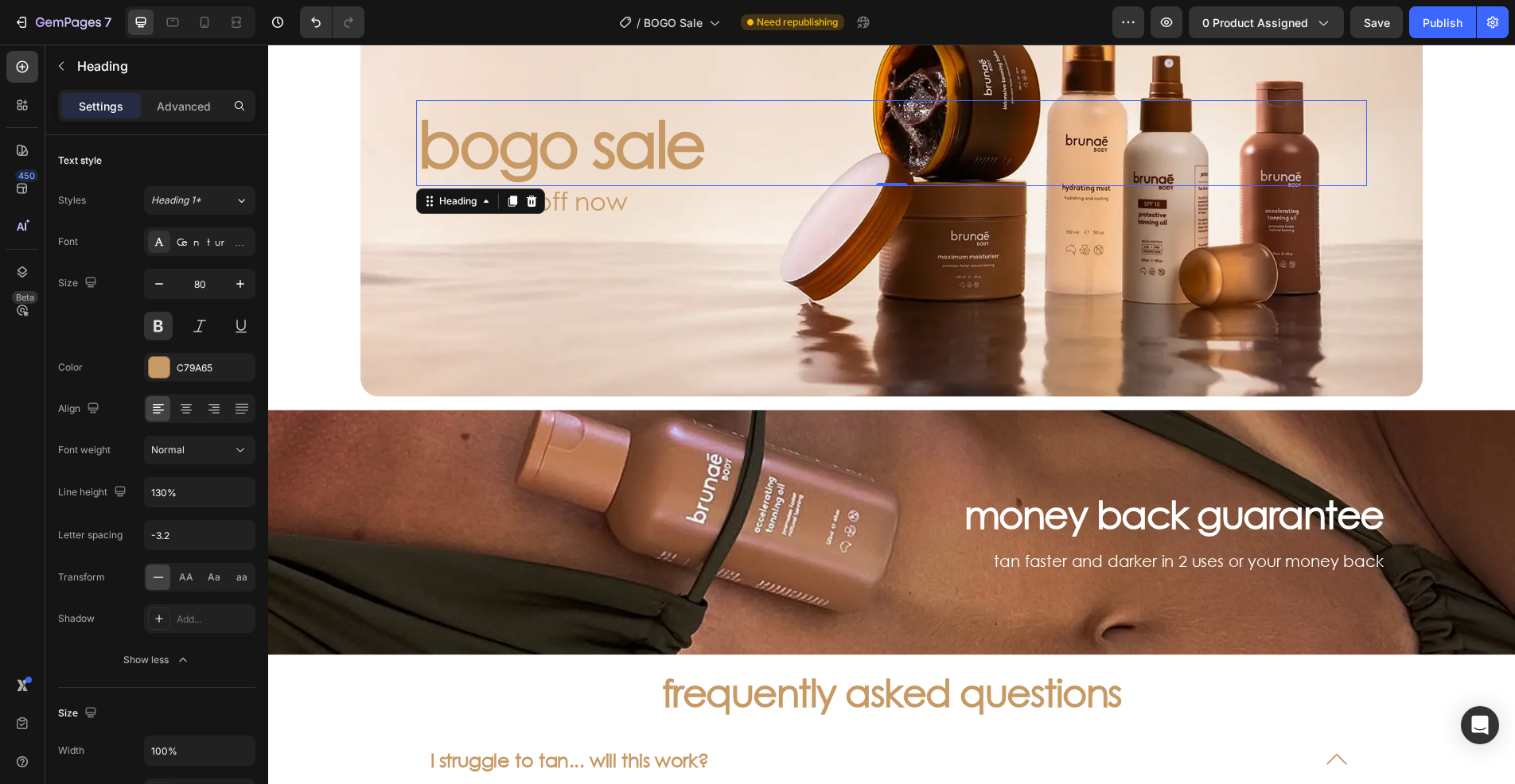
click at [544, 147] on h2 "bogo sale" at bounding box center [891, 143] width 951 height 85
click at [187, 492] on input "130%" at bounding box center [199, 492] width 110 height 28
click at [163, 491] on input "130%" at bounding box center [199, 492] width 110 height 28
drag, startPoint x: 166, startPoint y: 490, endPoint x: 130, endPoint y: 490, distance: 36.0
click at [130, 490] on div "Line height 130%" at bounding box center [157, 492] width 197 height 30
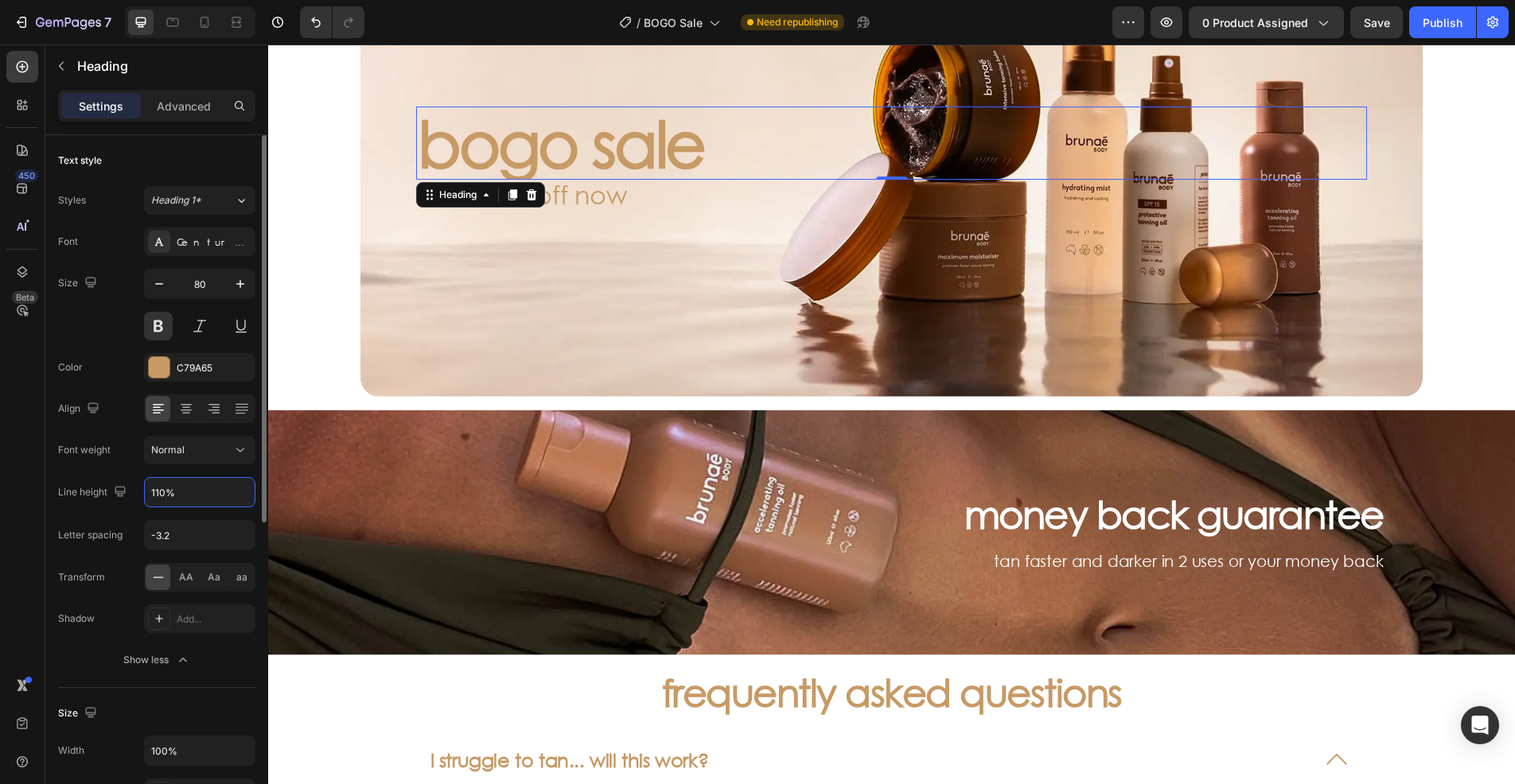
type input "110%"
click at [107, 470] on div "Font Century Gothic Size 80 Color C79A65 Align Font weight Normal Line height 1…" at bounding box center [157, 451] width 197 height 447
click at [182, 538] on input "-3.2" at bounding box center [199, 535] width 110 height 28
click at [182, 533] on input "-3.2" at bounding box center [199, 535] width 110 height 28
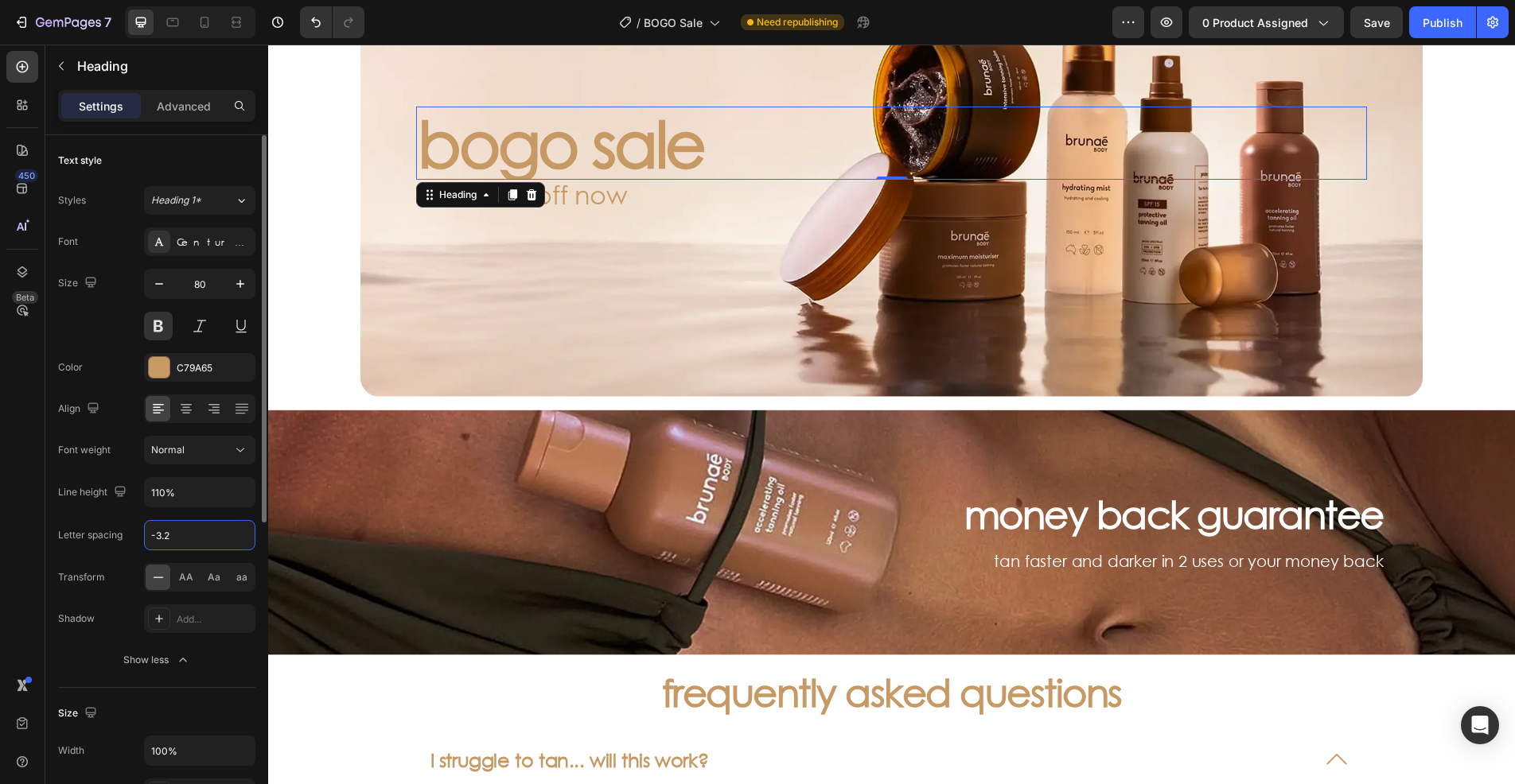
drag, startPoint x: 153, startPoint y: 530, endPoint x: 205, endPoint y: 536, distance: 52.3
click at [205, 536] on input "-3.2" at bounding box center [199, 535] width 110 height 28
type input "-2.5"
click at [102, 511] on div "Font Century Gothic Size 80 Color C79A65 Align Font weight Normal Line height 1…" at bounding box center [157, 451] width 197 height 447
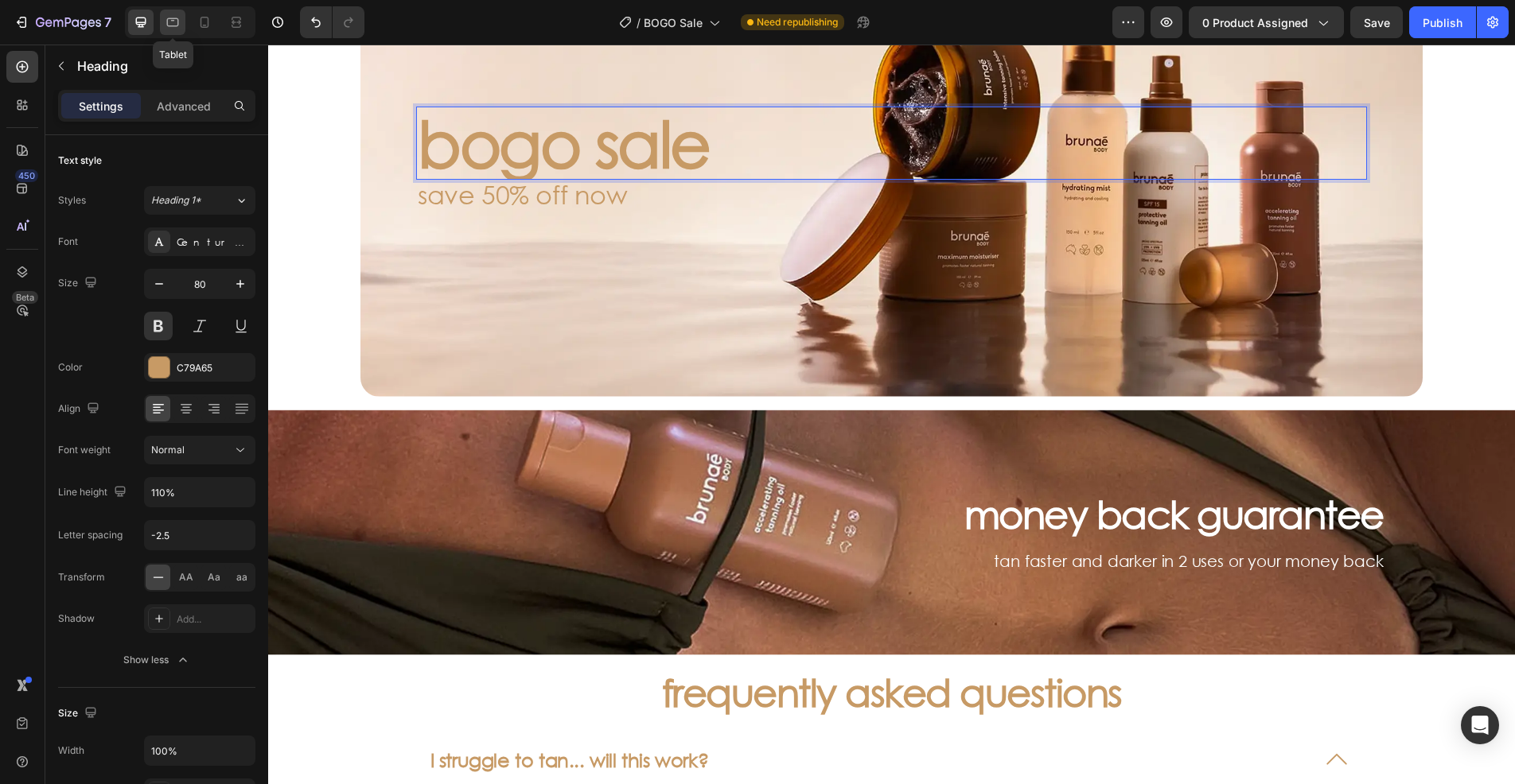
click at [163, 23] on div at bounding box center [172, 22] width 25 height 25
type input "52"
type input "130%"
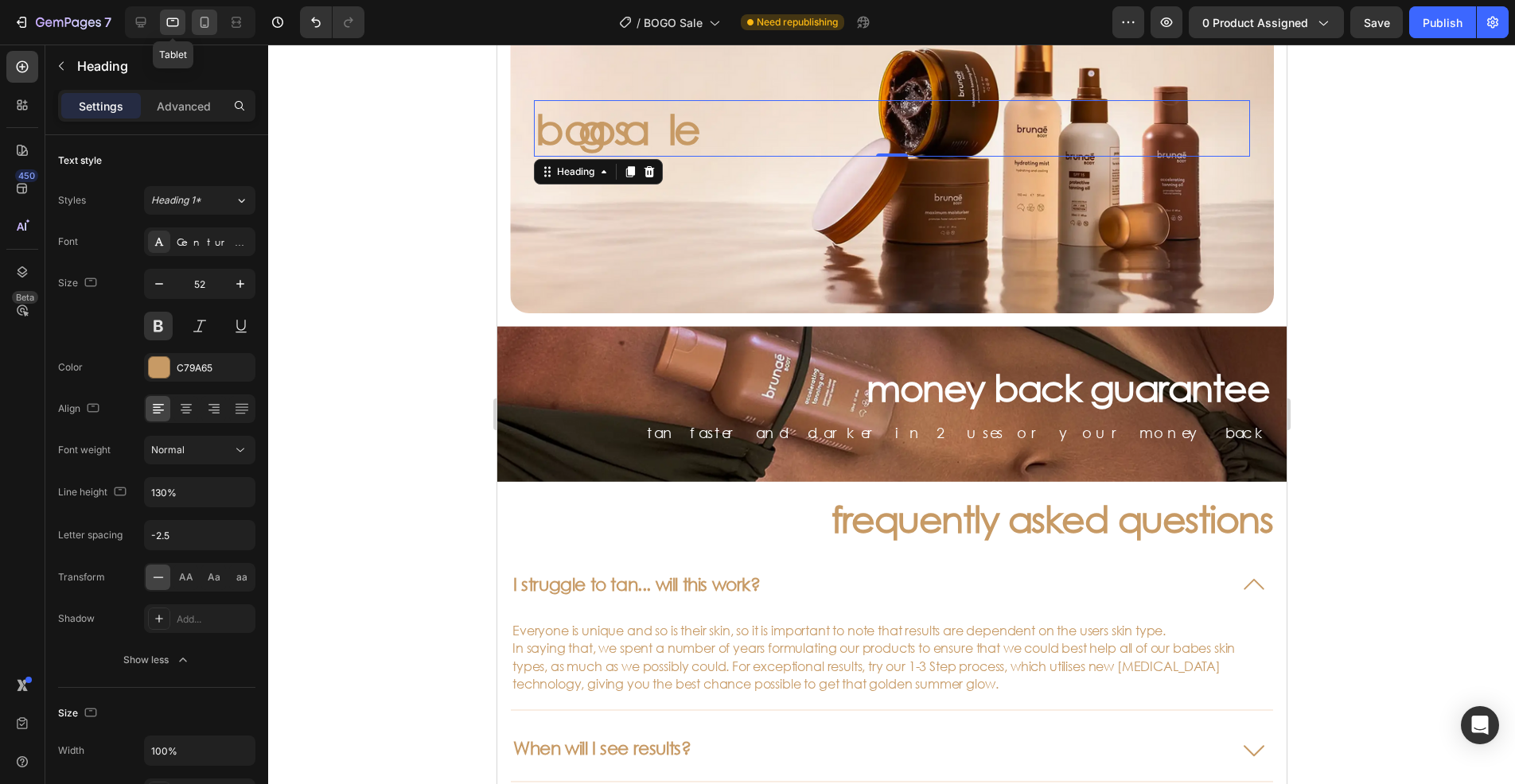
scroll to position [129, 0]
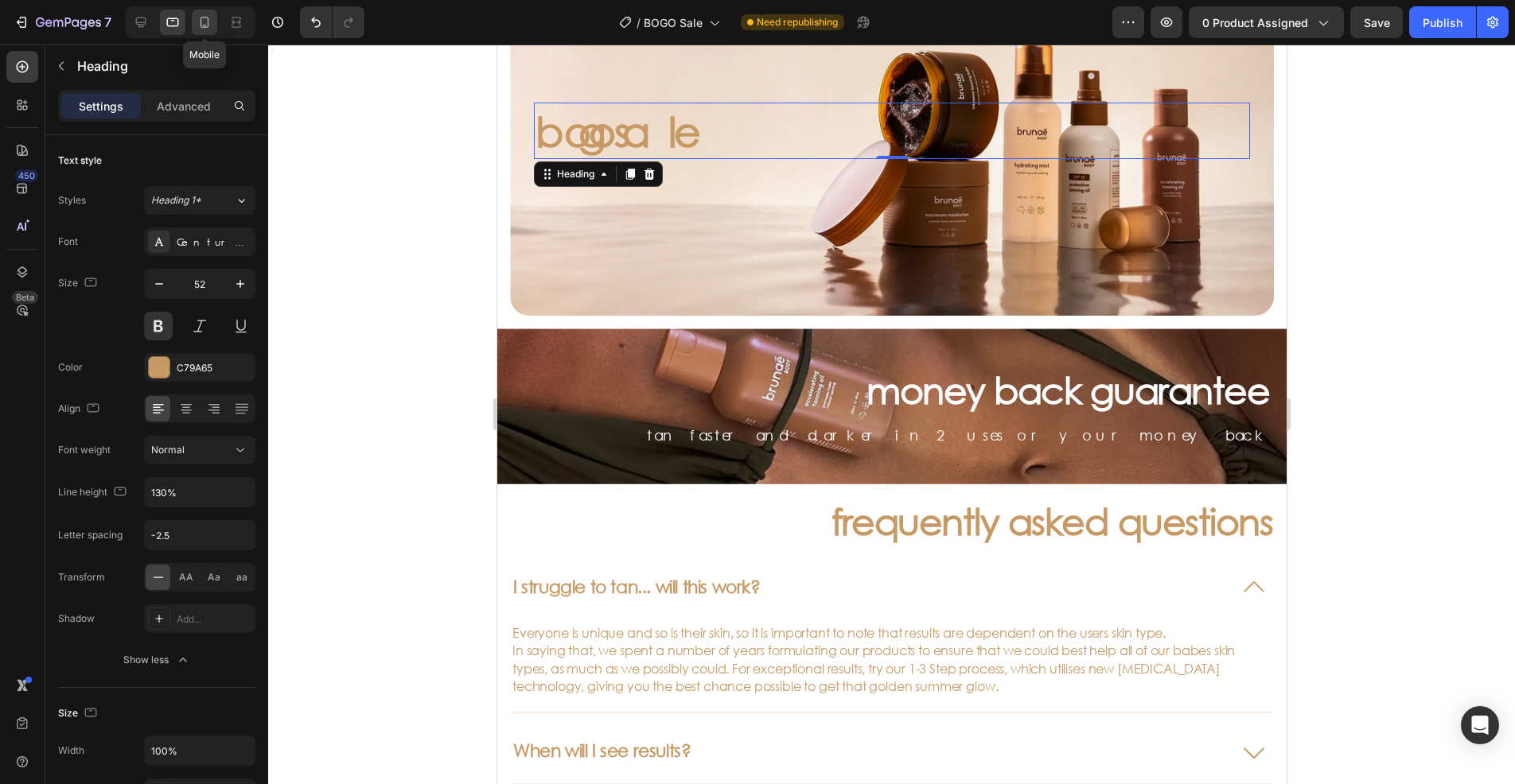
click at [202, 23] on icon at bounding box center [204, 22] width 16 height 16
type input "48"
type input "110%"
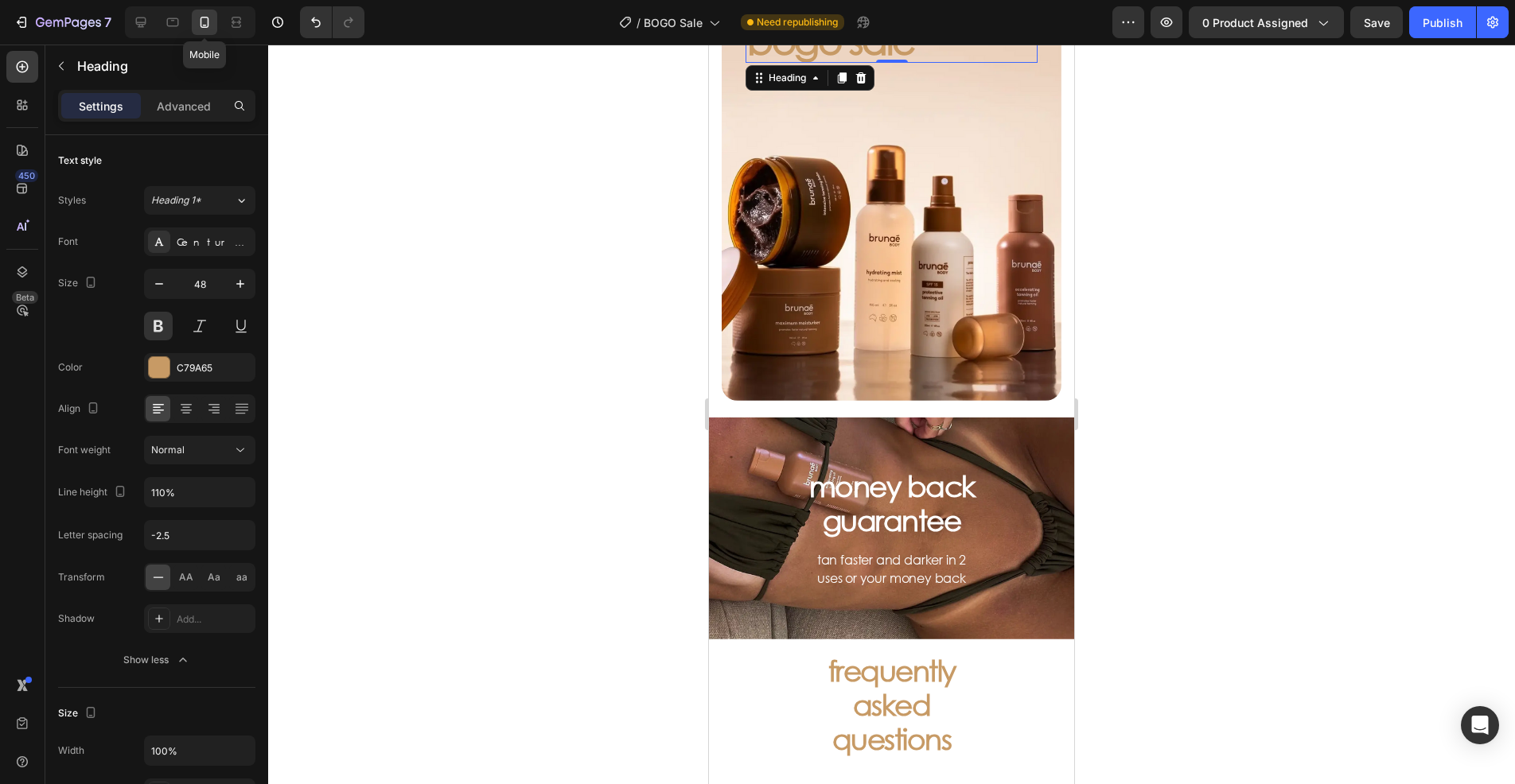
scroll to position [46, 0]
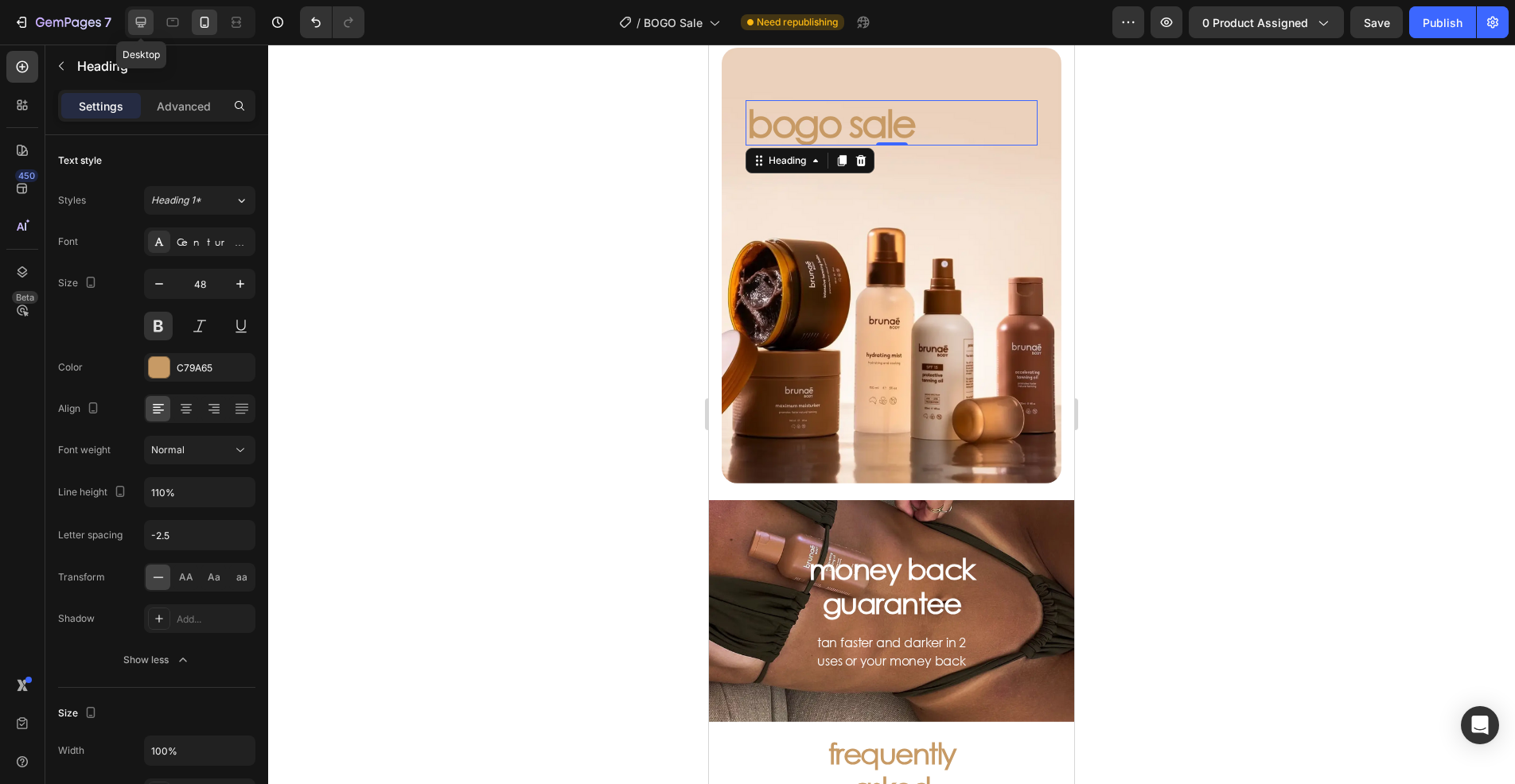
click at [139, 15] on icon at bounding box center [140, 22] width 16 height 16
type input "80"
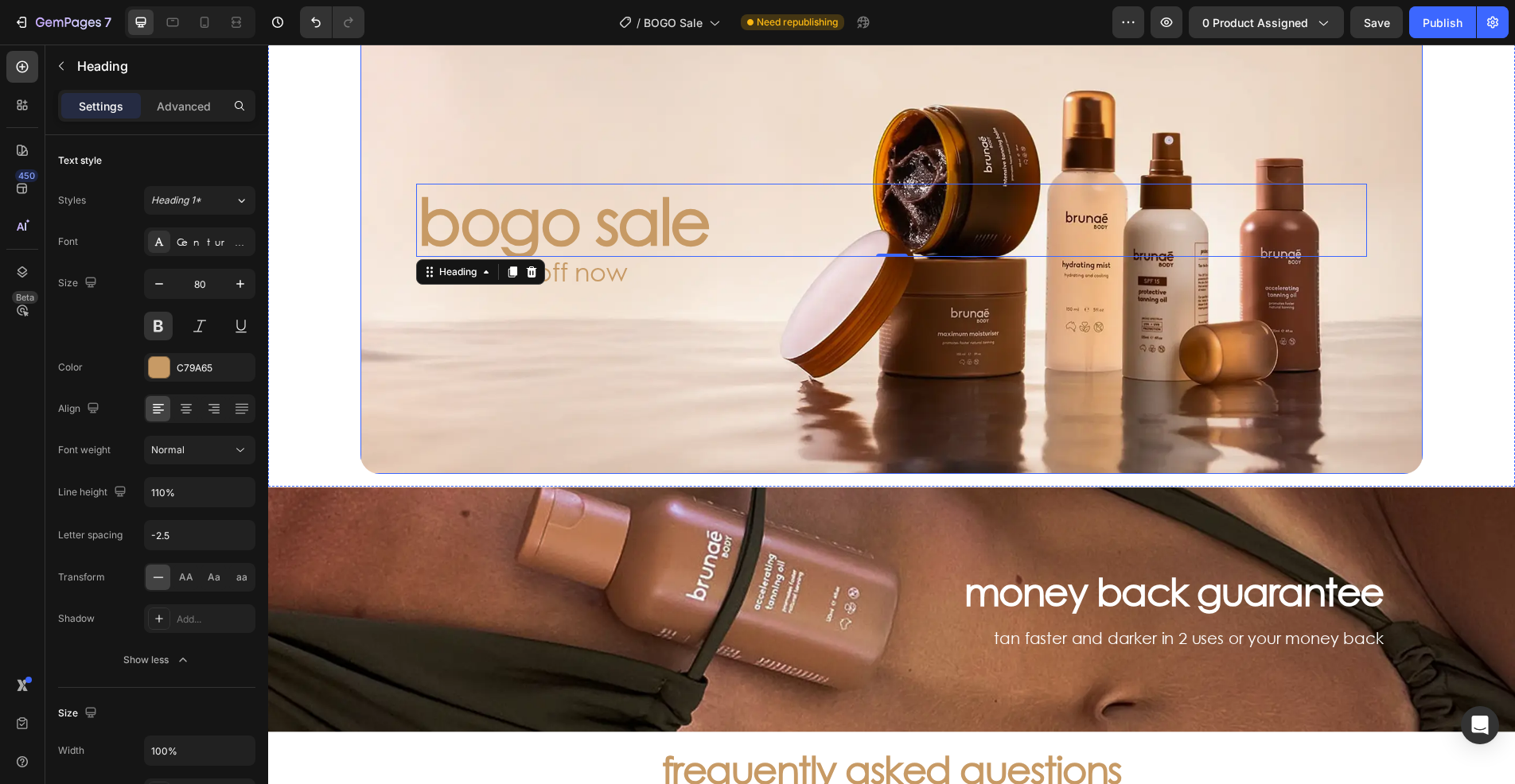
scroll to position [189, 0]
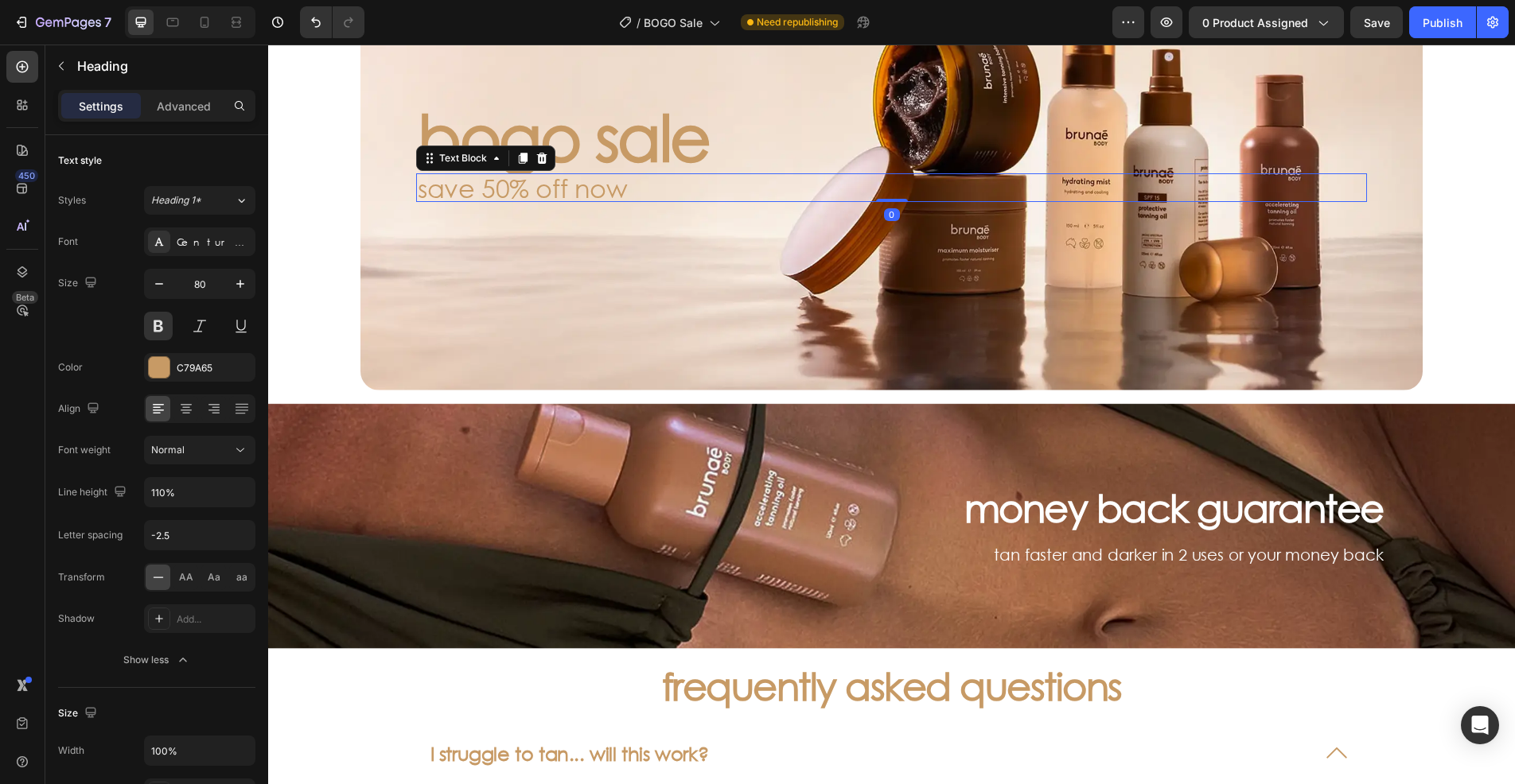
click at [616, 181] on p "save 50% off now" at bounding box center [891, 187] width 948 height 25
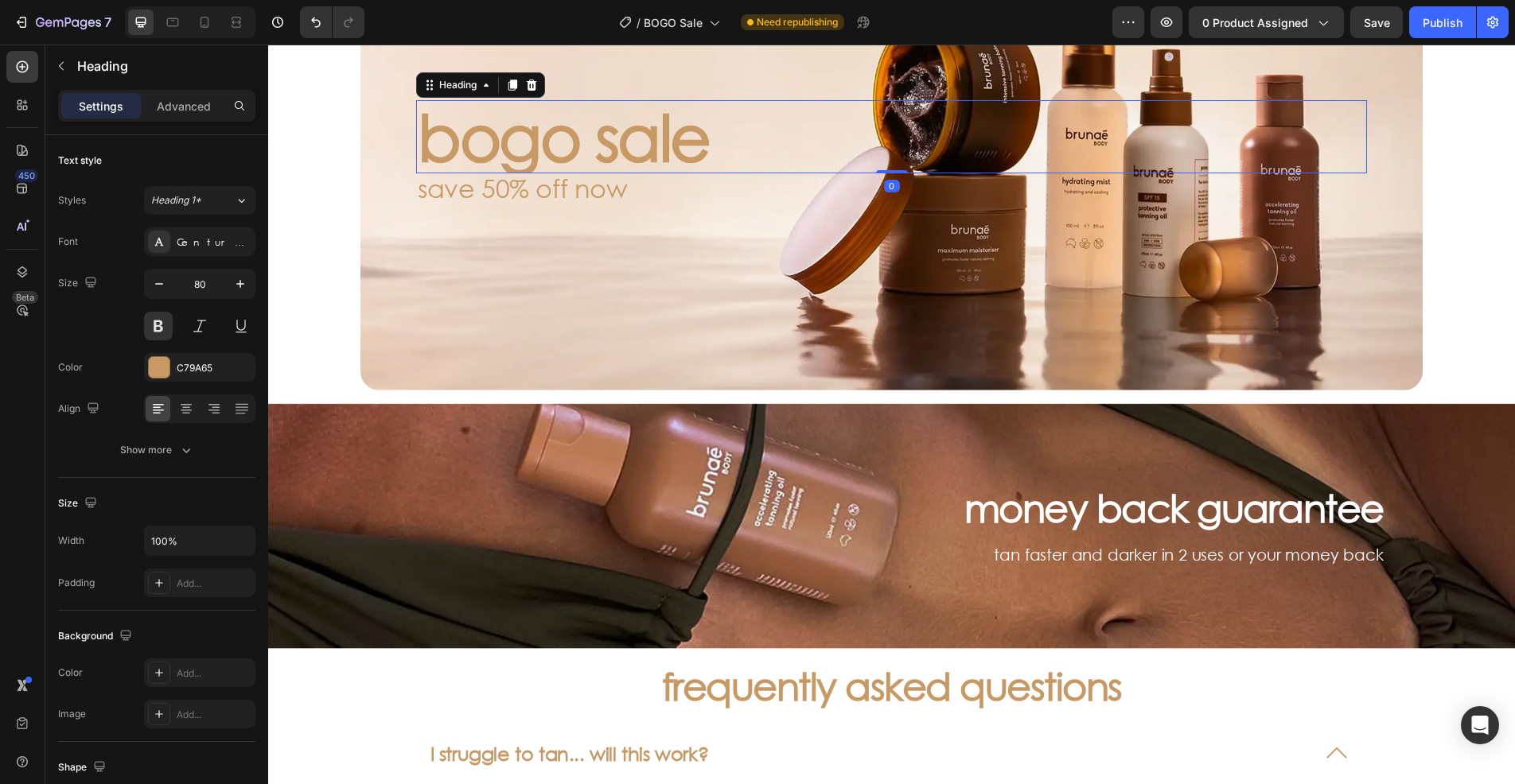
click at [563, 133] on p "bogo sale" at bounding box center [891, 136] width 948 height 70
click at [180, 454] on icon "button" at bounding box center [186, 450] width 16 height 16
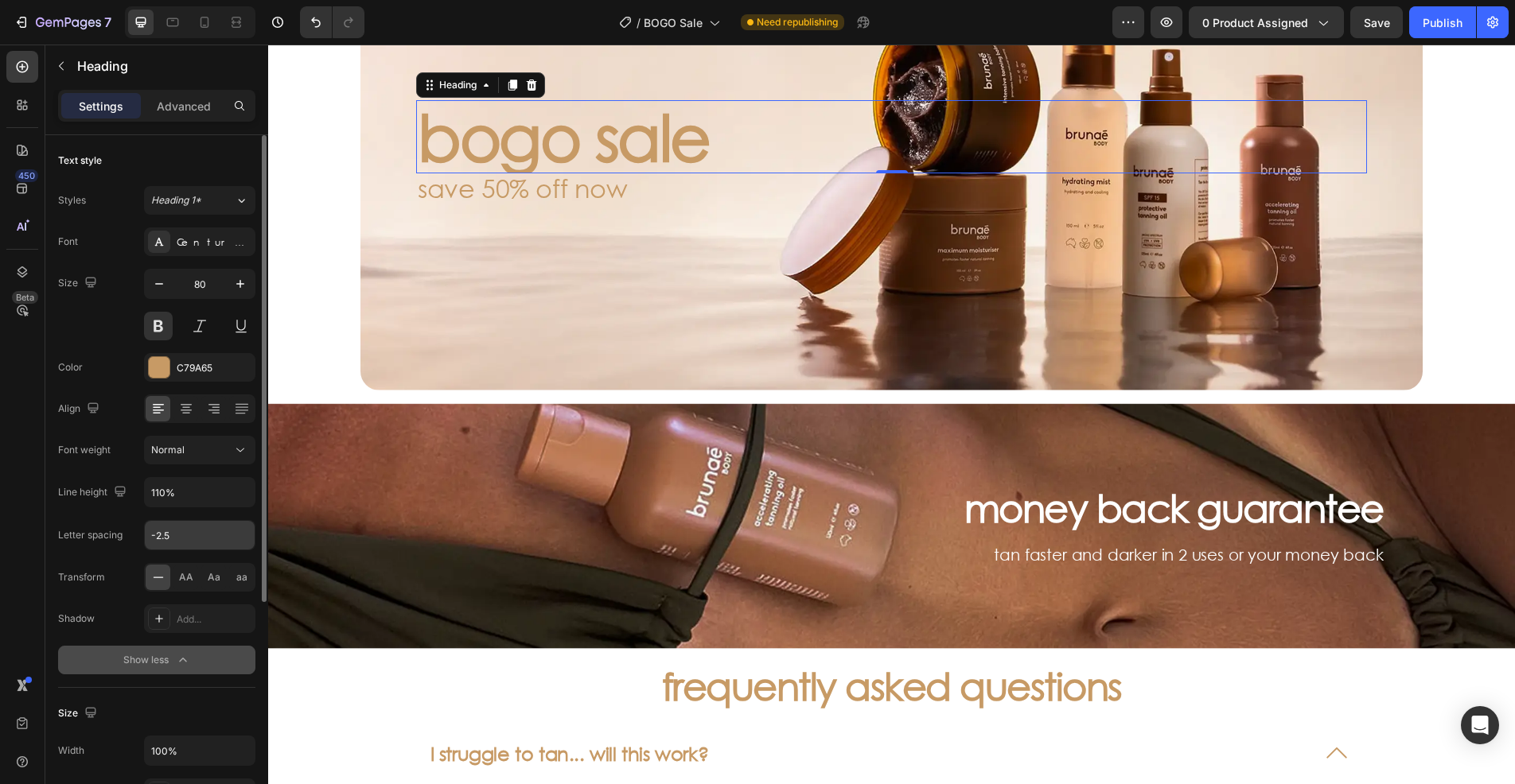
click at [189, 526] on input "-2.5" at bounding box center [199, 535] width 110 height 28
type input "0.04em"
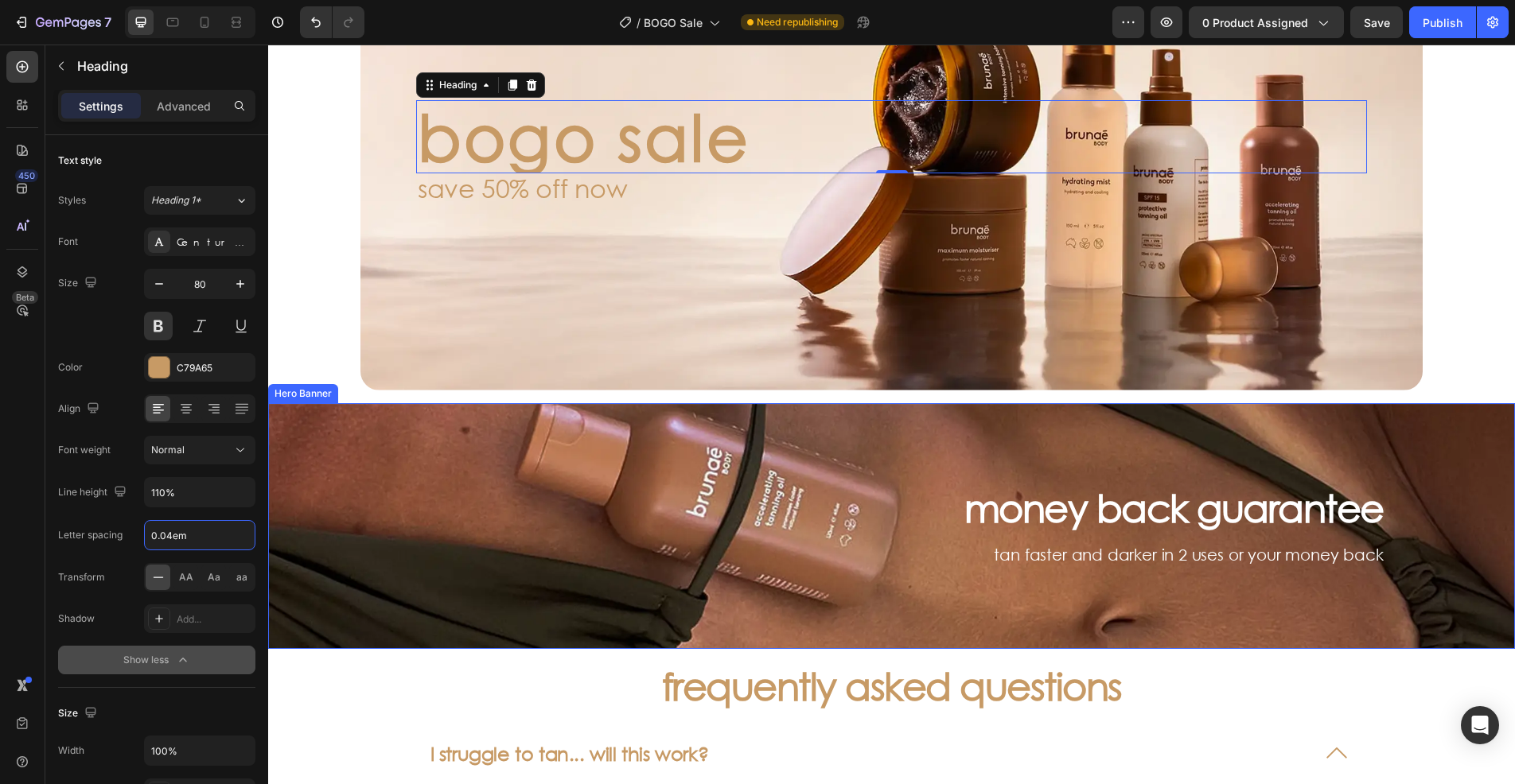
click at [367, 515] on div "Background Image" at bounding box center [890, 526] width 1246 height 246
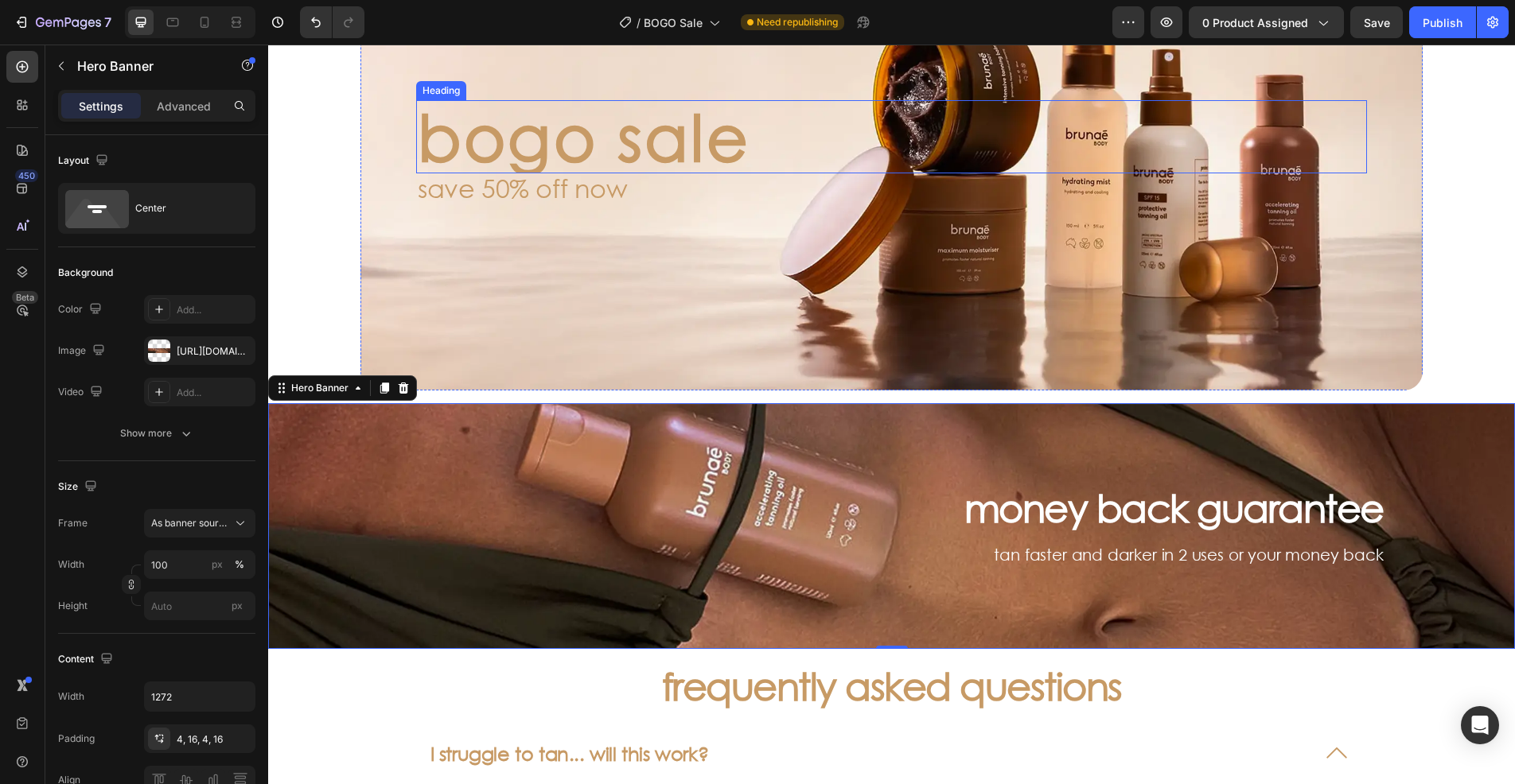
click at [532, 144] on p "bogo sale" at bounding box center [891, 136] width 948 height 70
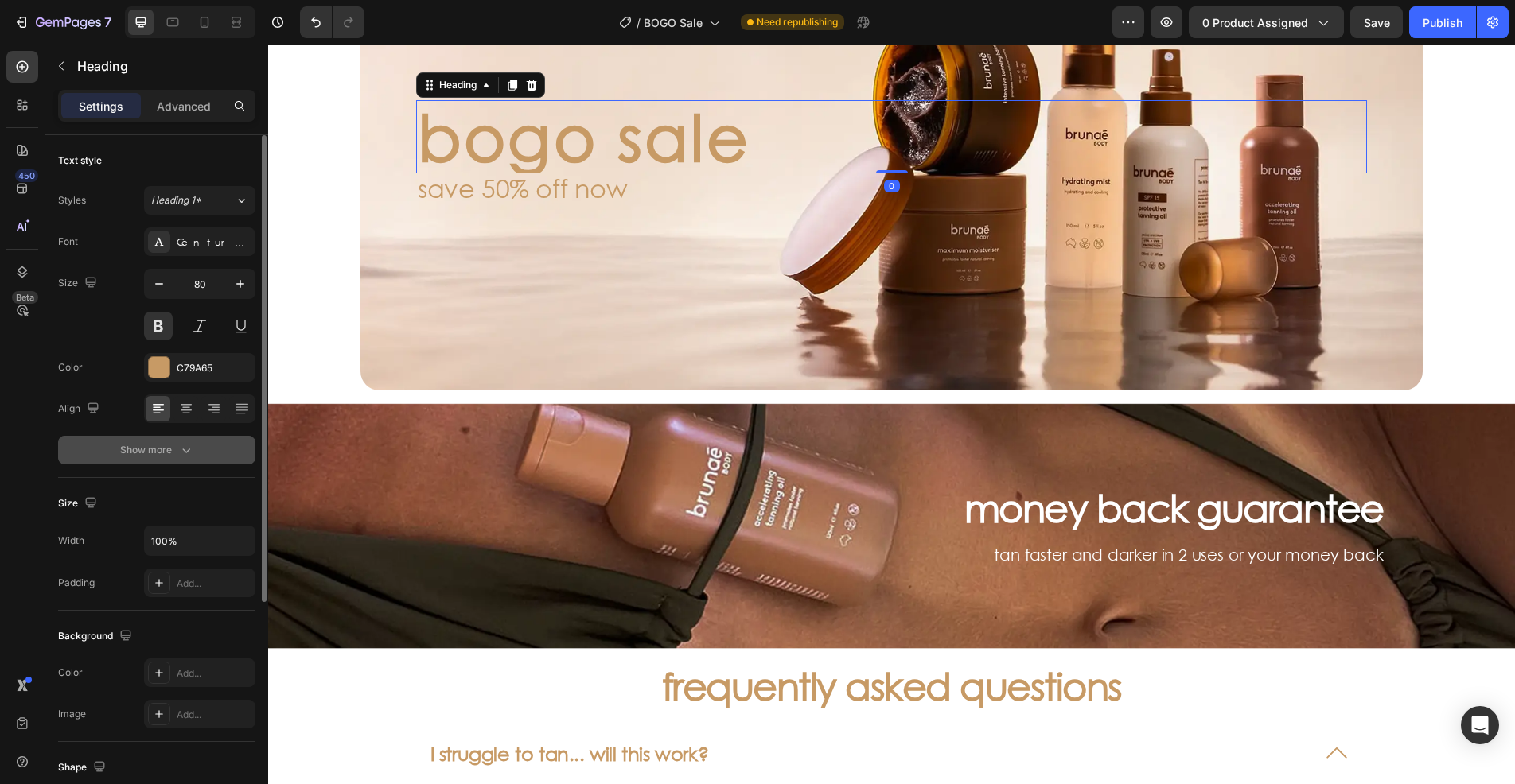
click at [199, 445] on button "Show more" at bounding box center [157, 450] width 197 height 28
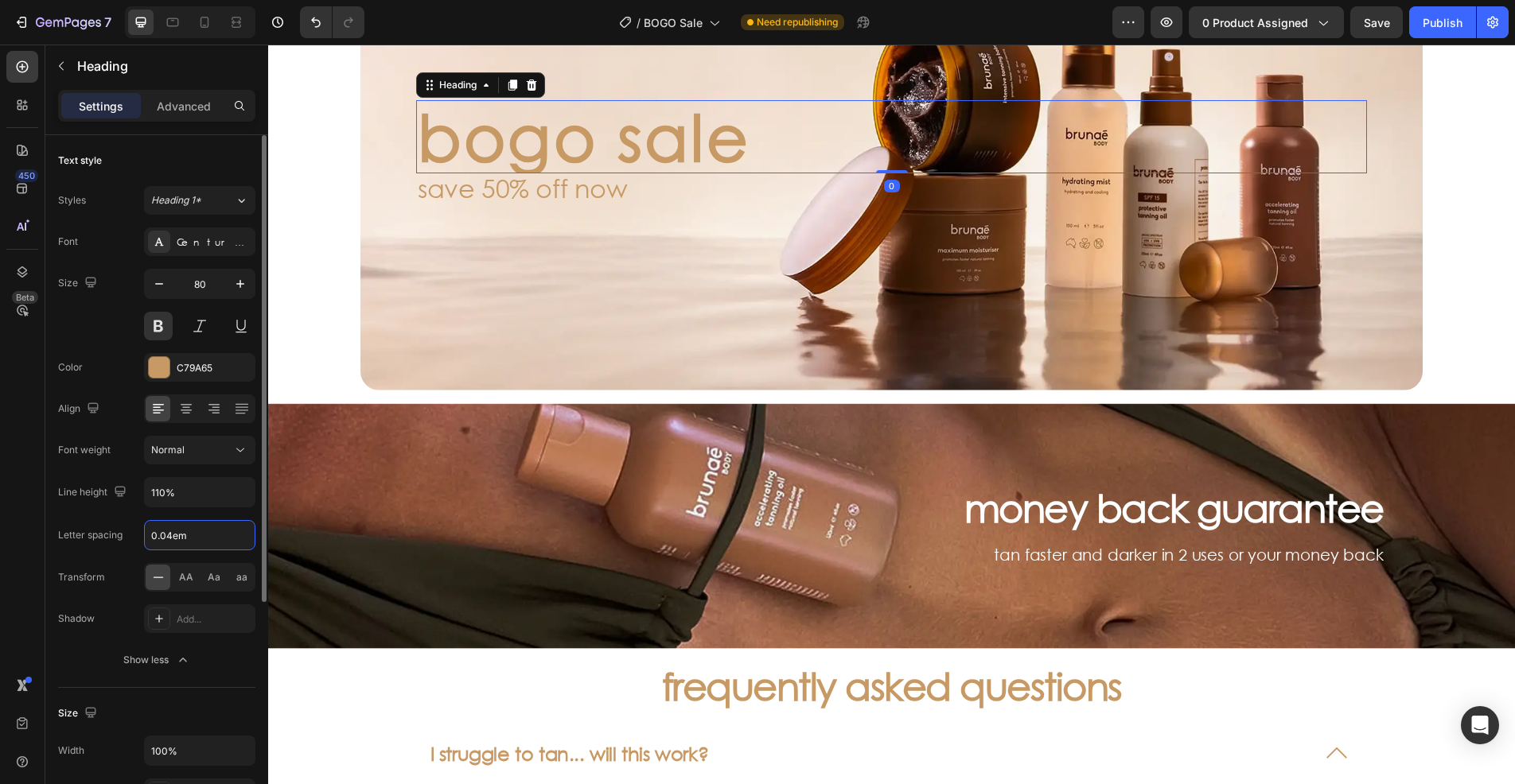
click at [203, 534] on input "0.04em" at bounding box center [199, 535] width 110 height 28
click at [148, 534] on input "0.04em" at bounding box center [199, 535] width 110 height 28
type input "-0.04em"
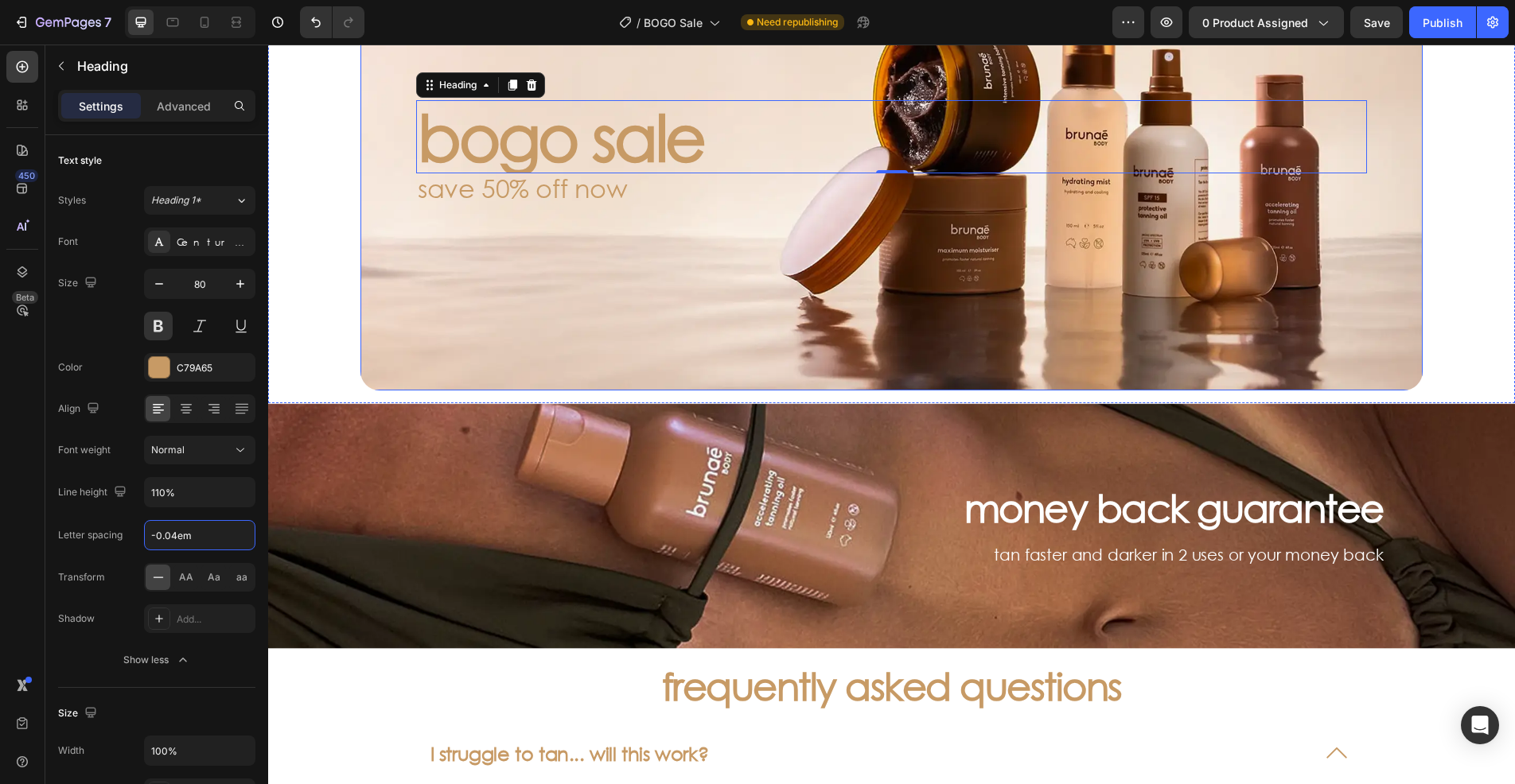
click at [644, 300] on div "Background Image" at bounding box center [891, 151] width 1062 height 478
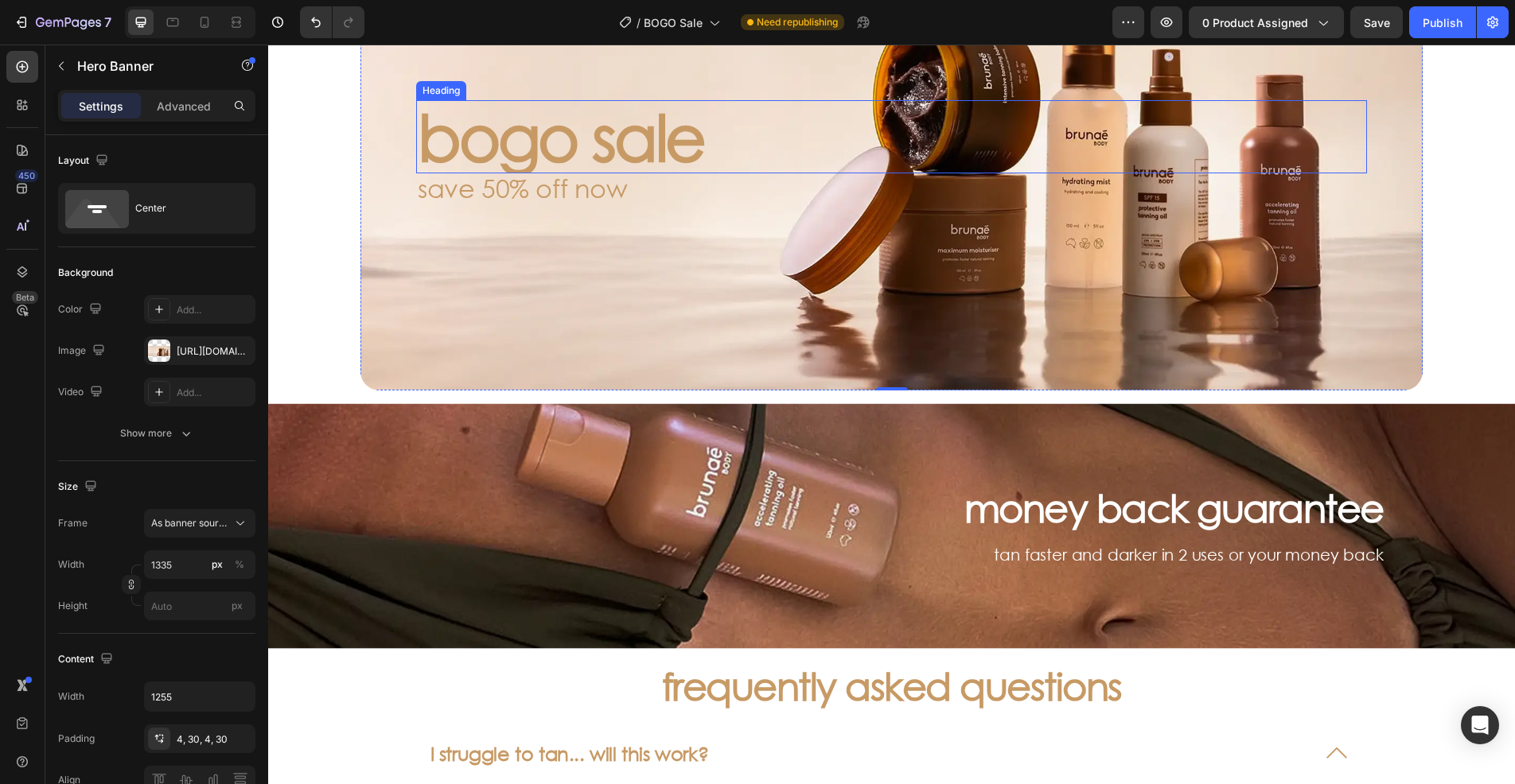
click at [574, 143] on p "bogo sale" at bounding box center [891, 136] width 948 height 70
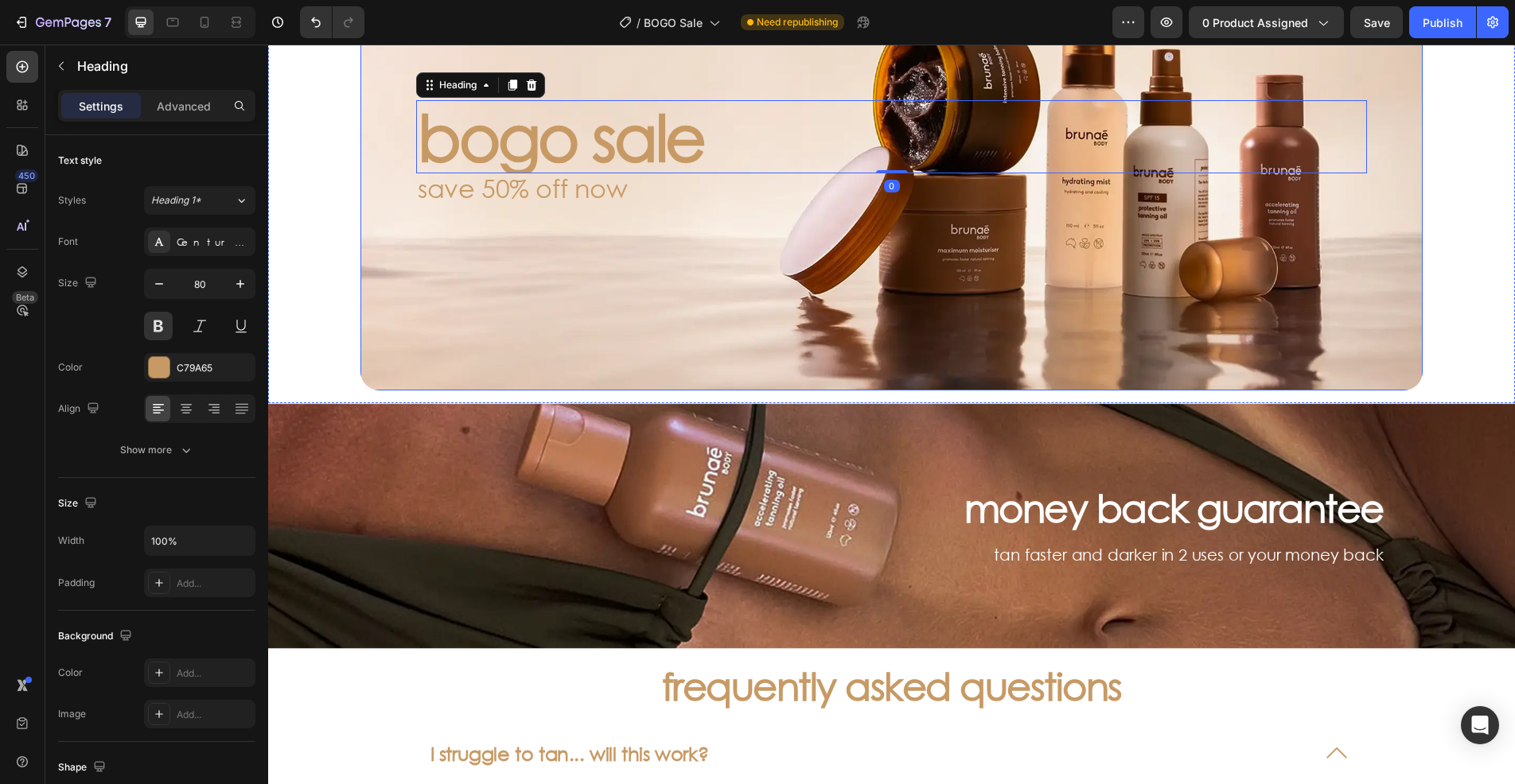
click at [481, 284] on div "Background Image" at bounding box center [891, 151] width 1062 height 478
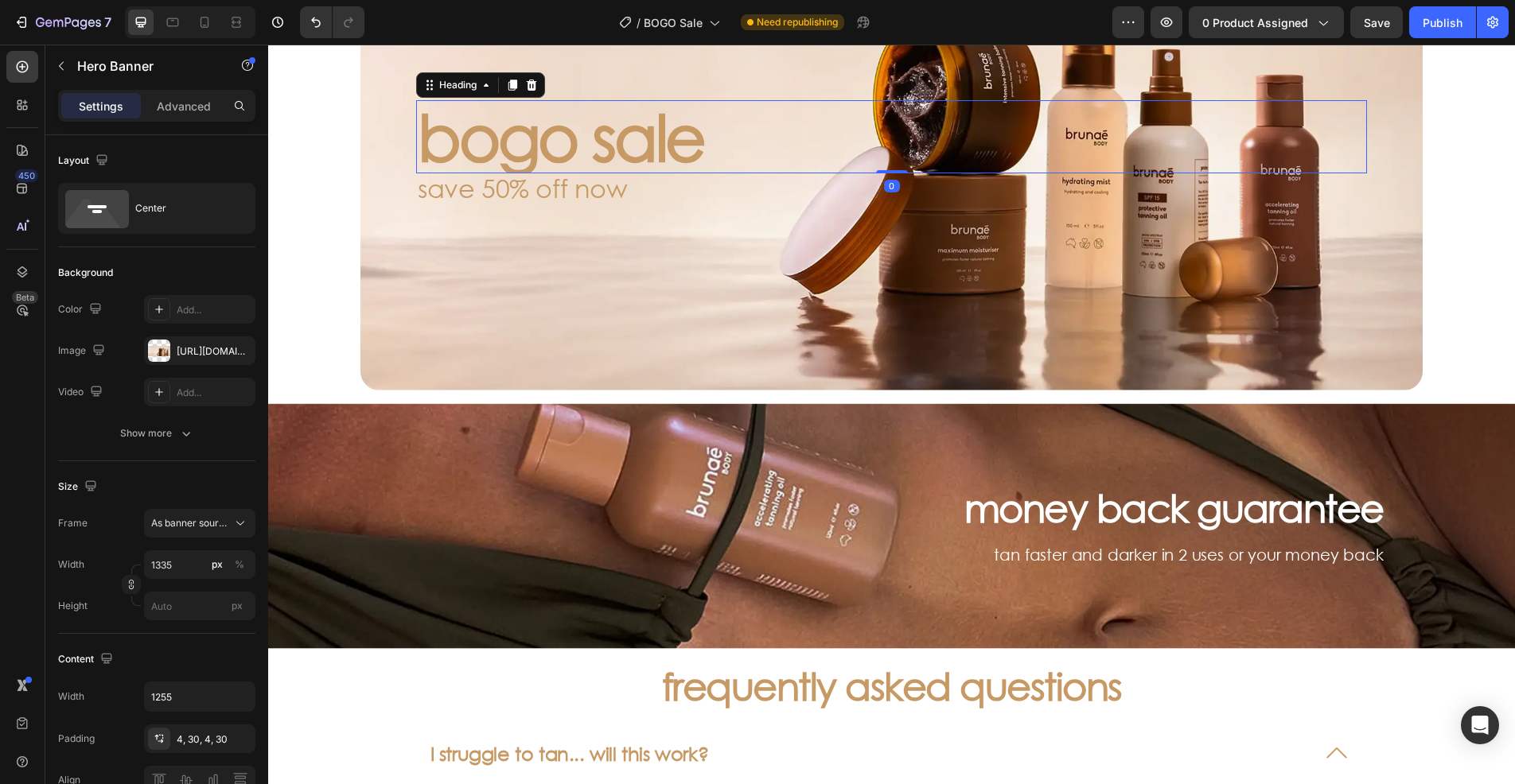
click at [581, 140] on p "bogo sale" at bounding box center [891, 136] width 948 height 70
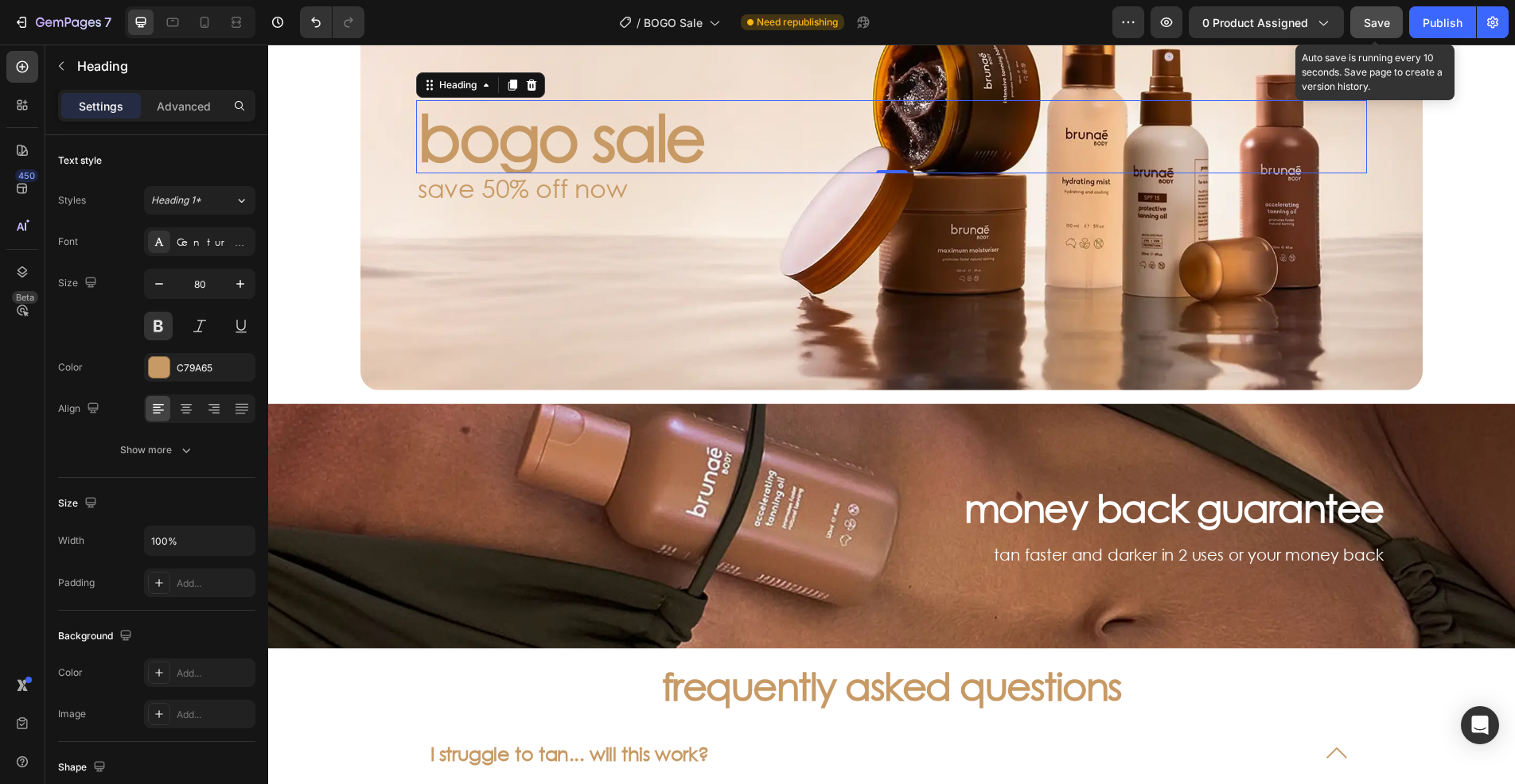
click at [1368, 18] on span "Save" at bounding box center [1377, 23] width 26 height 13
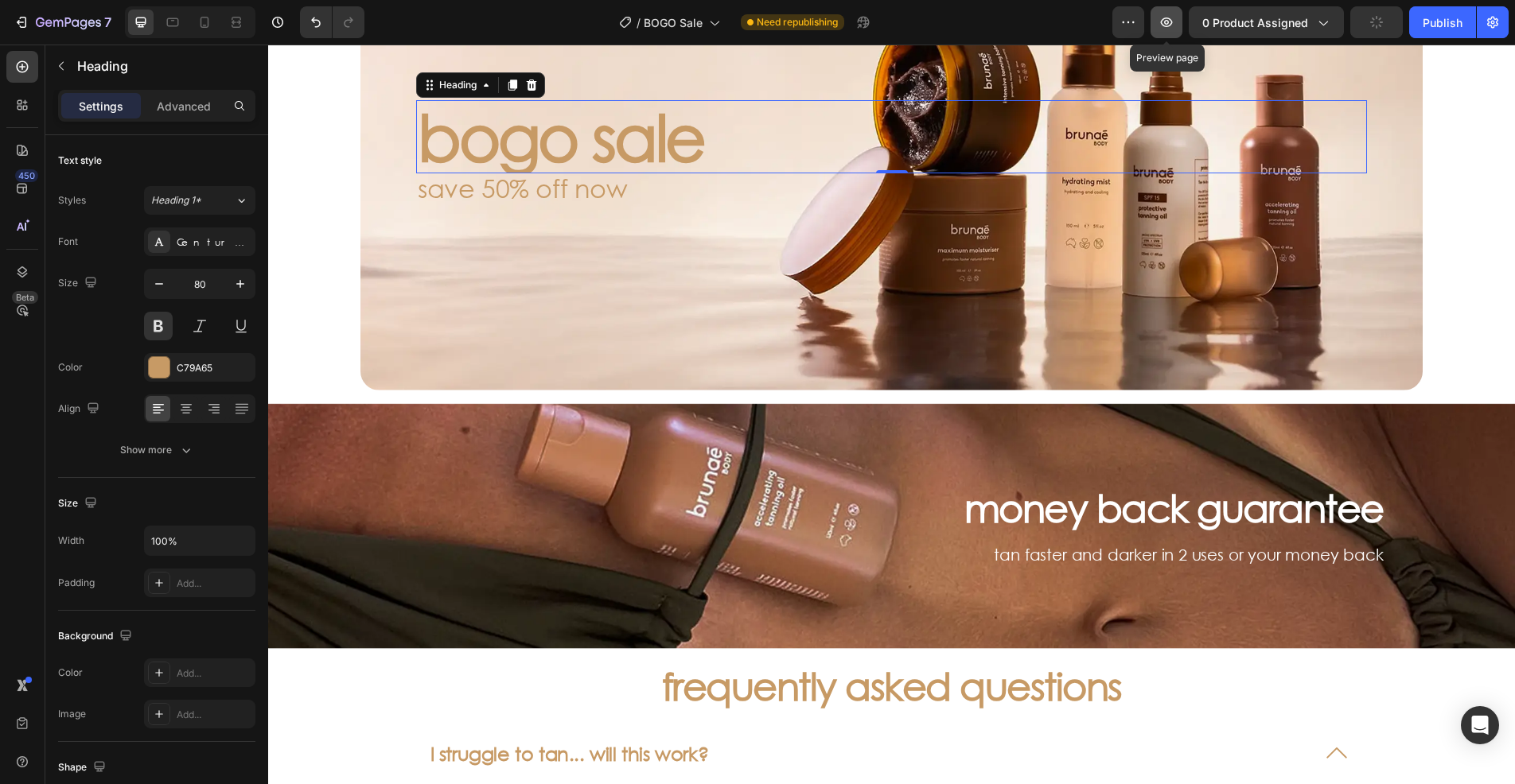
click at [1165, 18] on icon "button" at bounding box center [1166, 22] width 16 height 16
